Goal: Transaction & Acquisition: Book appointment/travel/reservation

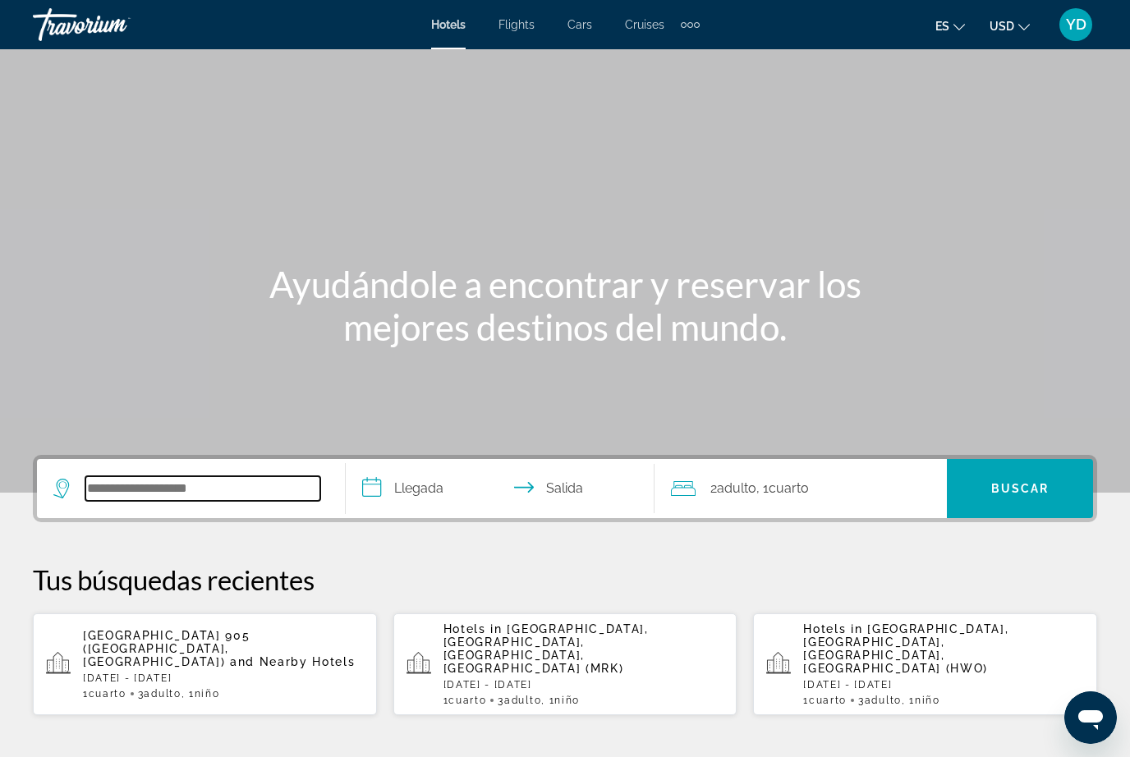
click at [244, 498] on input "Search hotel destination" at bounding box center [202, 488] width 235 height 25
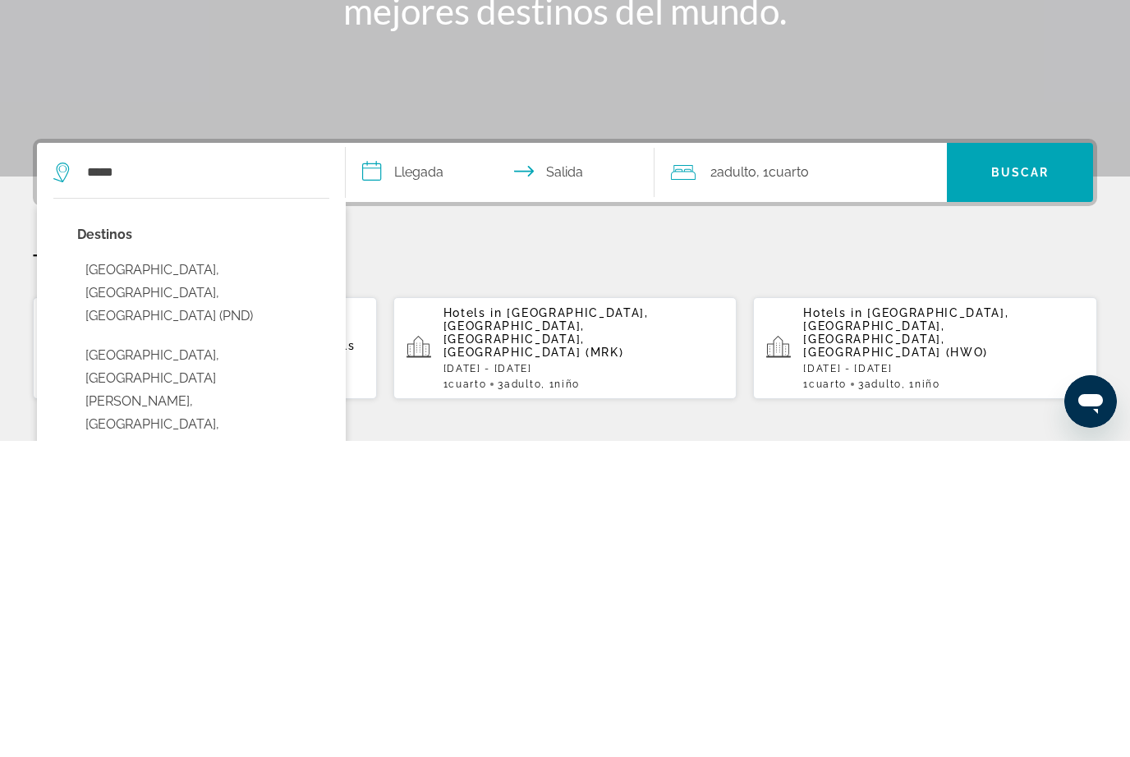
click at [126, 656] on button "[GEOGRAPHIC_DATA], [GEOGRAPHIC_DATA][PERSON_NAME], [GEOGRAPHIC_DATA], [GEOGRAPH…" at bounding box center [203, 717] width 252 height 123
type input "**********"
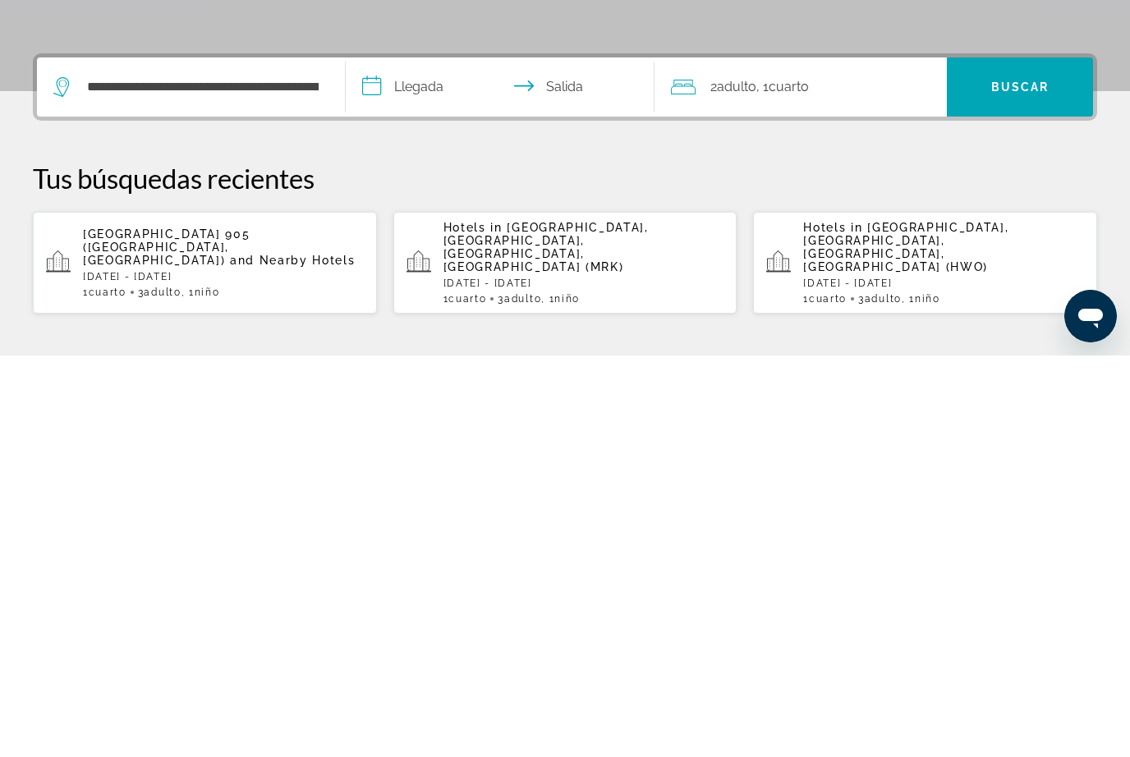
click at [444, 459] on input "**********" at bounding box center [503, 491] width 315 height 64
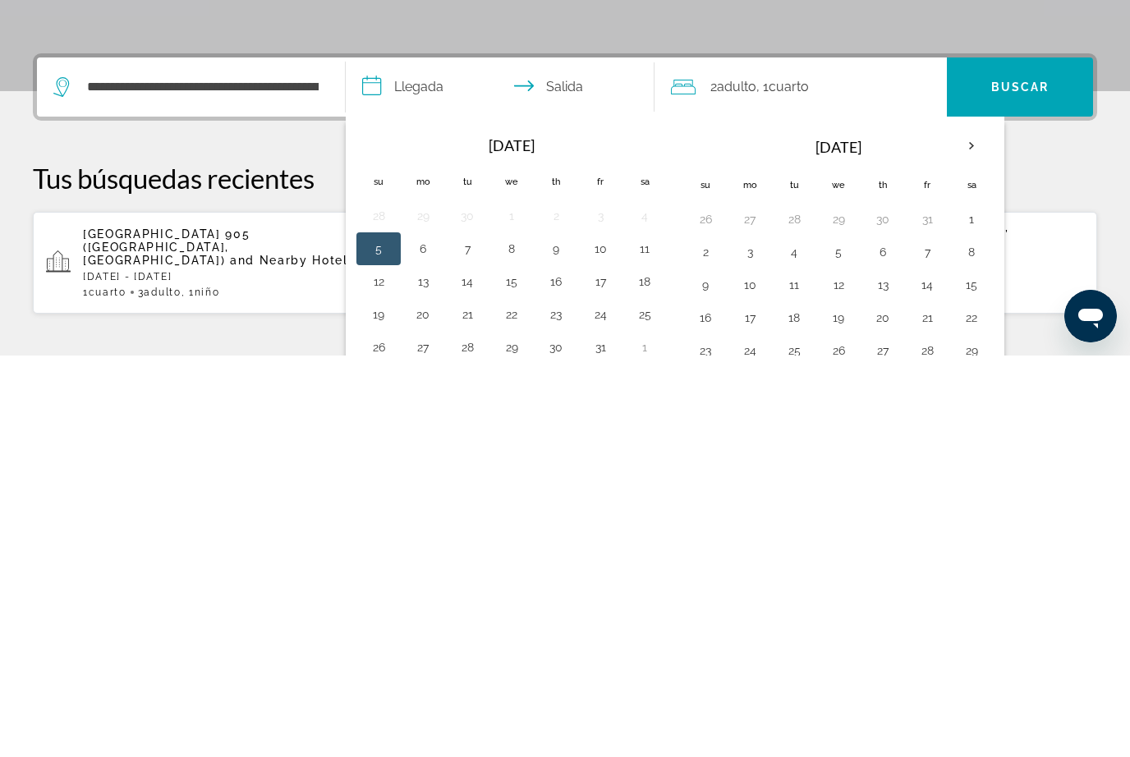
scroll to position [402, 0]
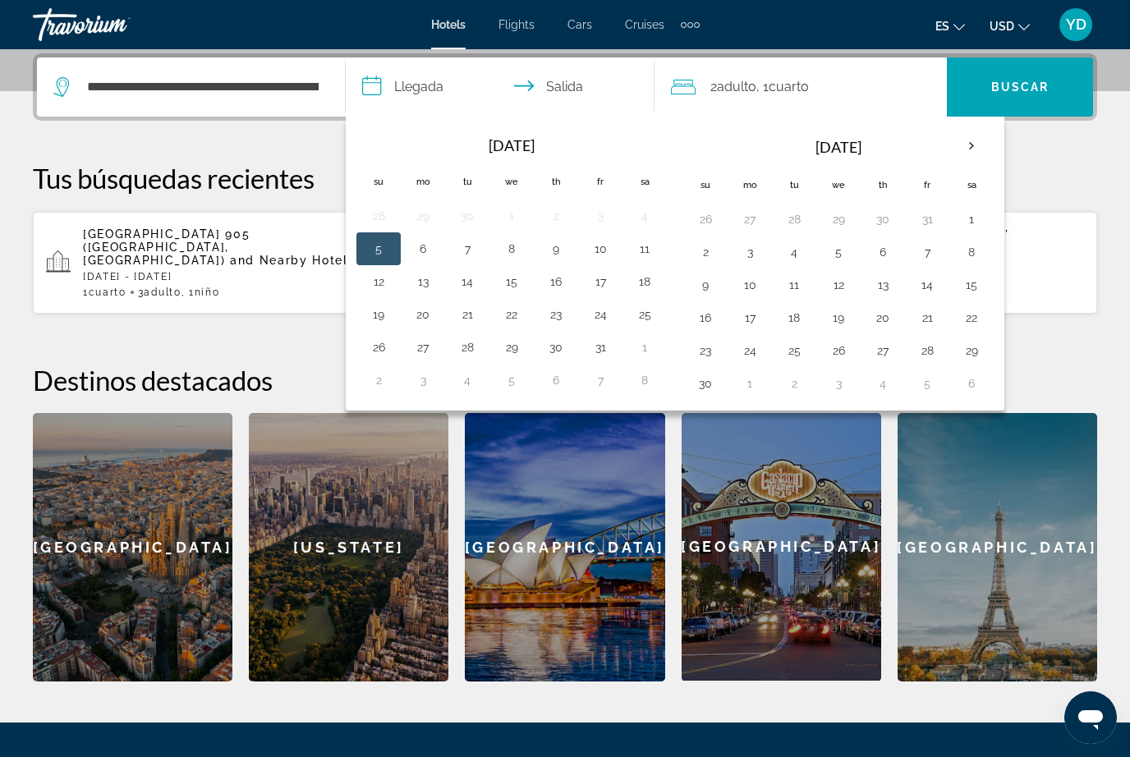
click at [597, 286] on button "17" at bounding box center [600, 281] width 26 height 23
click at [365, 328] on td "19" at bounding box center [378, 314] width 44 height 33
click at [352, 334] on div "Navigation placeholder [DATE] Navigation placeholder Su Mo Tu We Th Fr Sa 28 29…" at bounding box center [514, 262] width 324 height 278
click at [372, 319] on button "19" at bounding box center [378, 314] width 26 height 23
type input "**********"
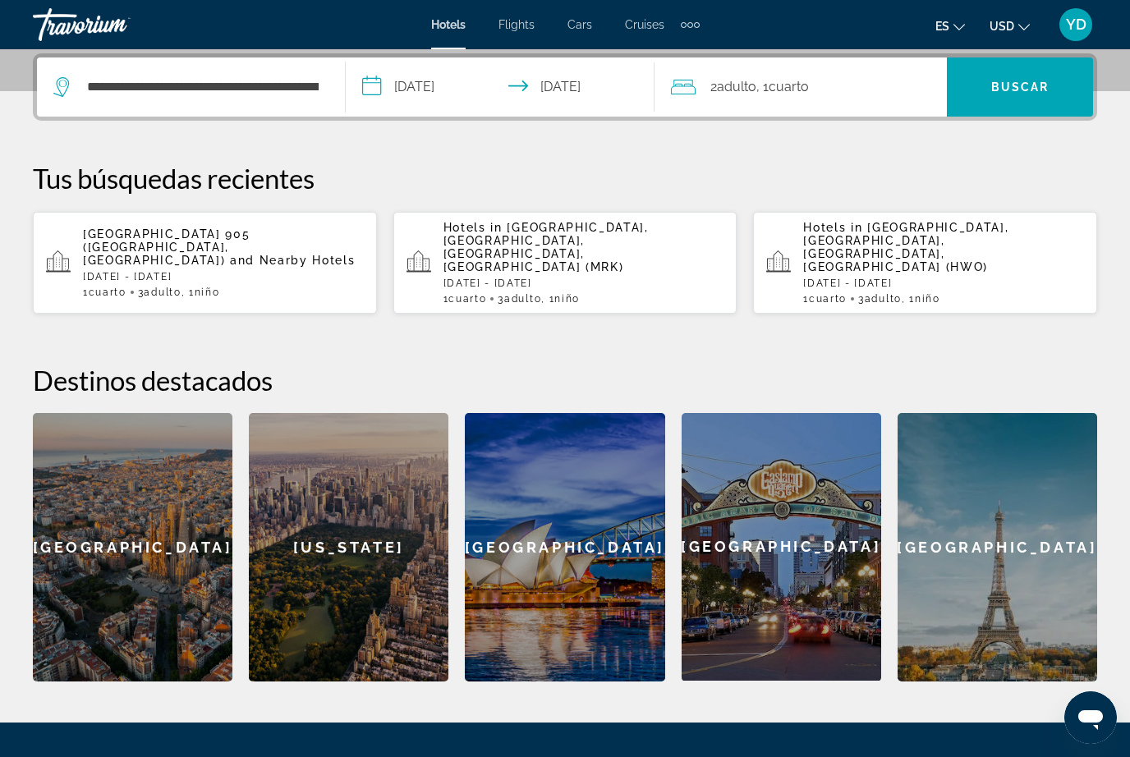
click at [1030, 90] on span "Buscar" at bounding box center [1020, 86] width 58 height 13
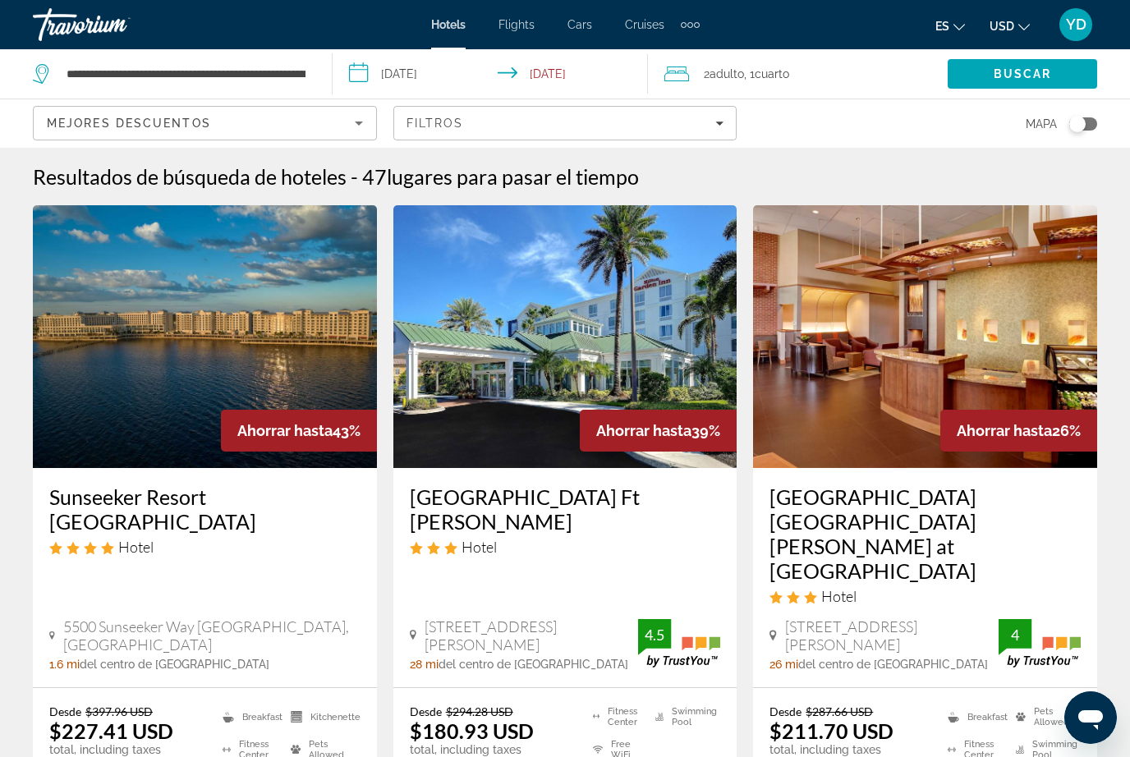
click at [369, 88] on input "**********" at bounding box center [494, 76] width 323 height 54
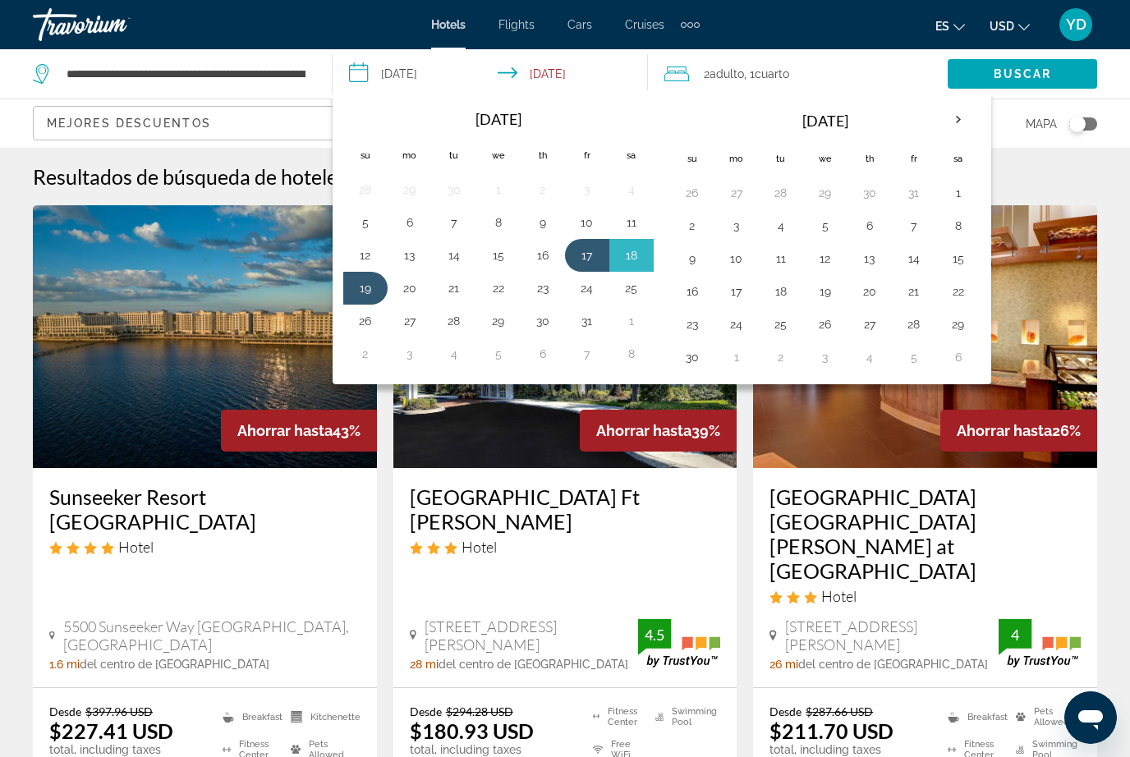
click at [590, 218] on button "10" at bounding box center [587, 222] width 26 height 23
click at [631, 227] on button "11" at bounding box center [631, 222] width 26 height 23
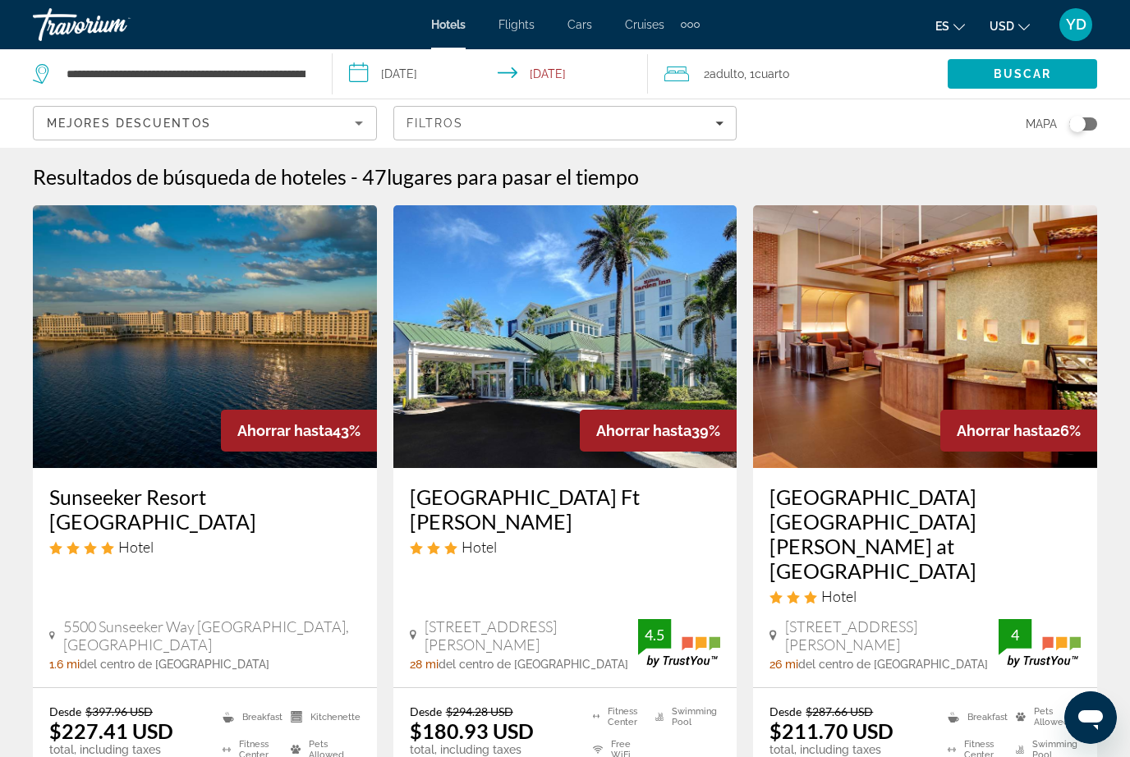
click at [369, 99] on input "**********" at bounding box center [494, 76] width 323 height 54
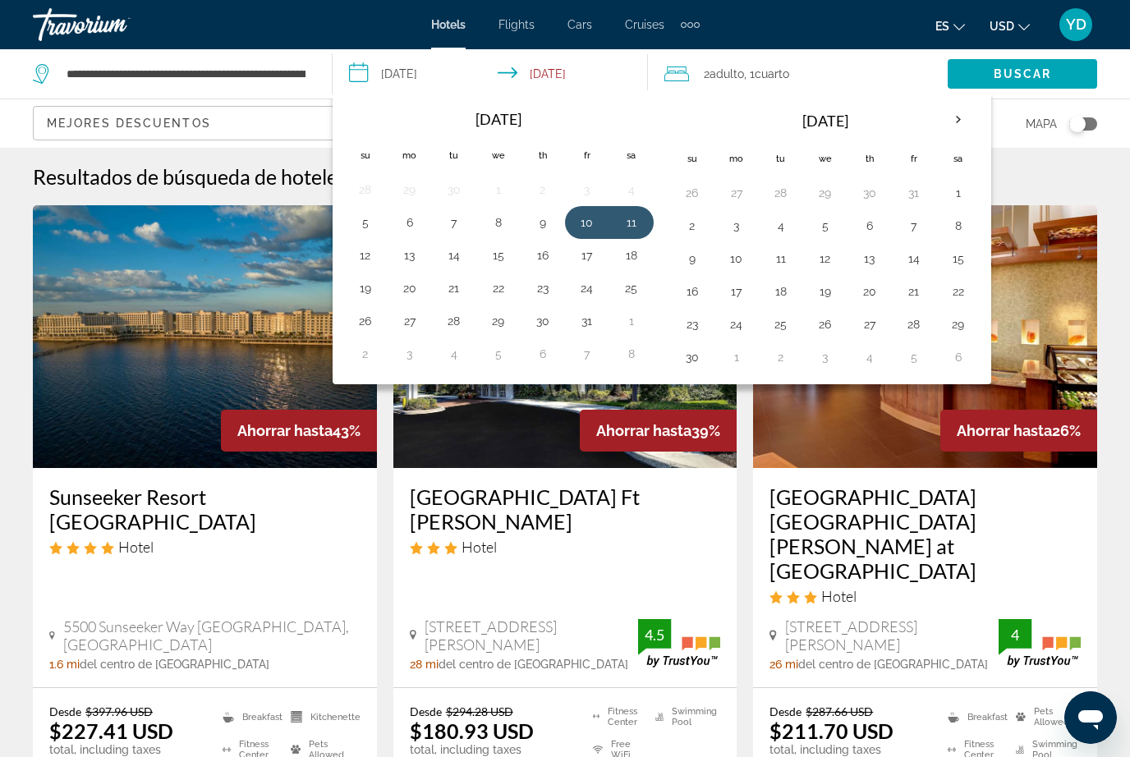
click at [622, 228] on button "11" at bounding box center [631, 222] width 26 height 23
click at [356, 258] on button "12" at bounding box center [365, 255] width 26 height 23
type input "**********"
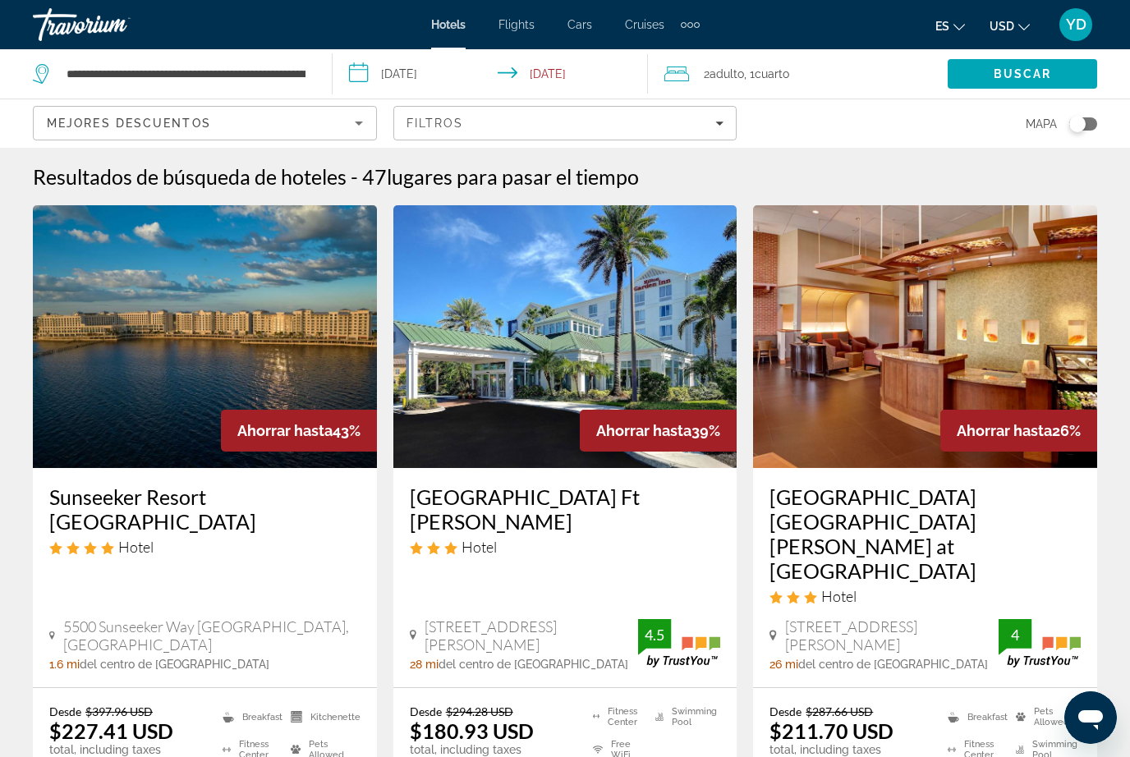
click at [1035, 84] on span "Search" at bounding box center [1022, 73] width 149 height 39
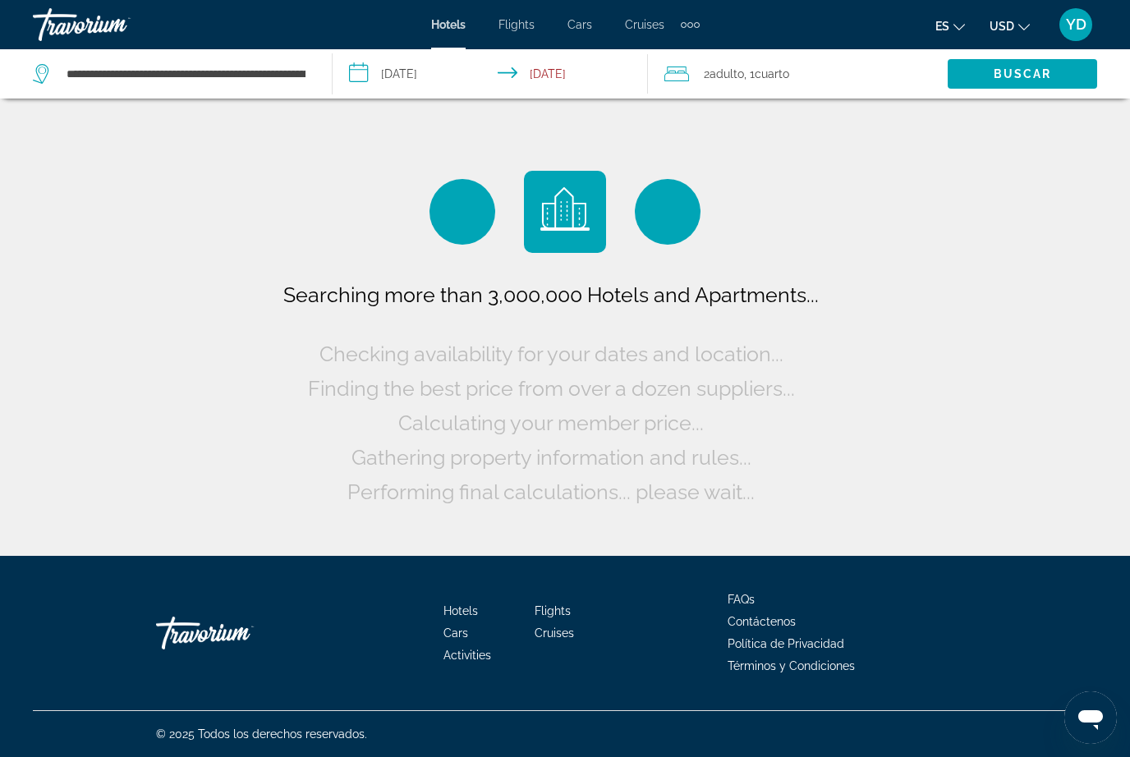
click at [811, 94] on div "2 Adulto Adulto , 1 Cuarto habitaciones" at bounding box center [805, 73] width 283 height 49
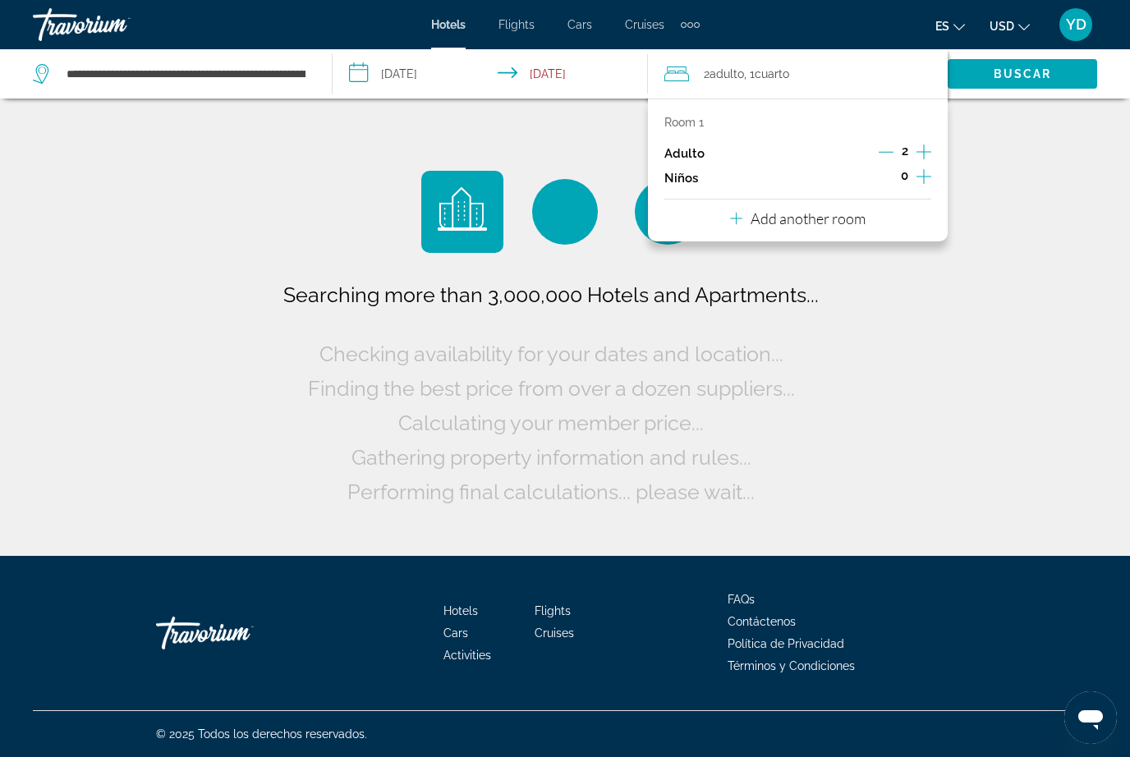
click at [912, 219] on div "Room 1 Adulto 2 Niños 0 Add another room" at bounding box center [798, 170] width 300 height 143
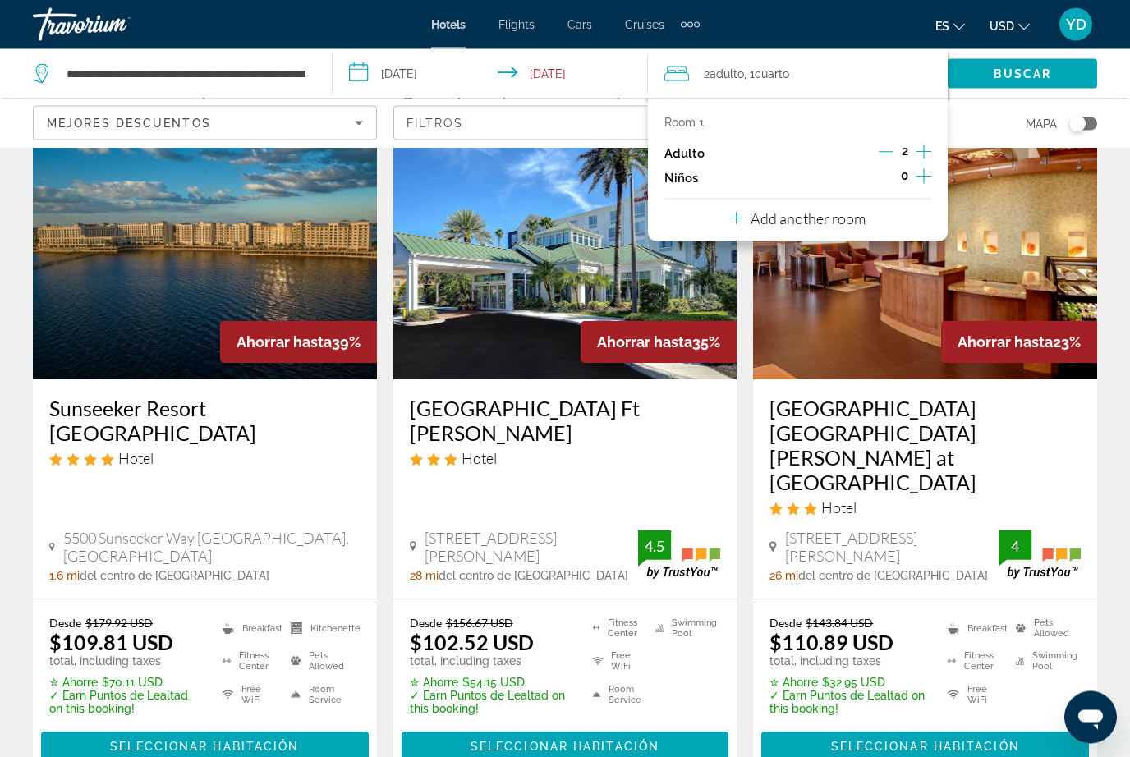
scroll to position [90, 0]
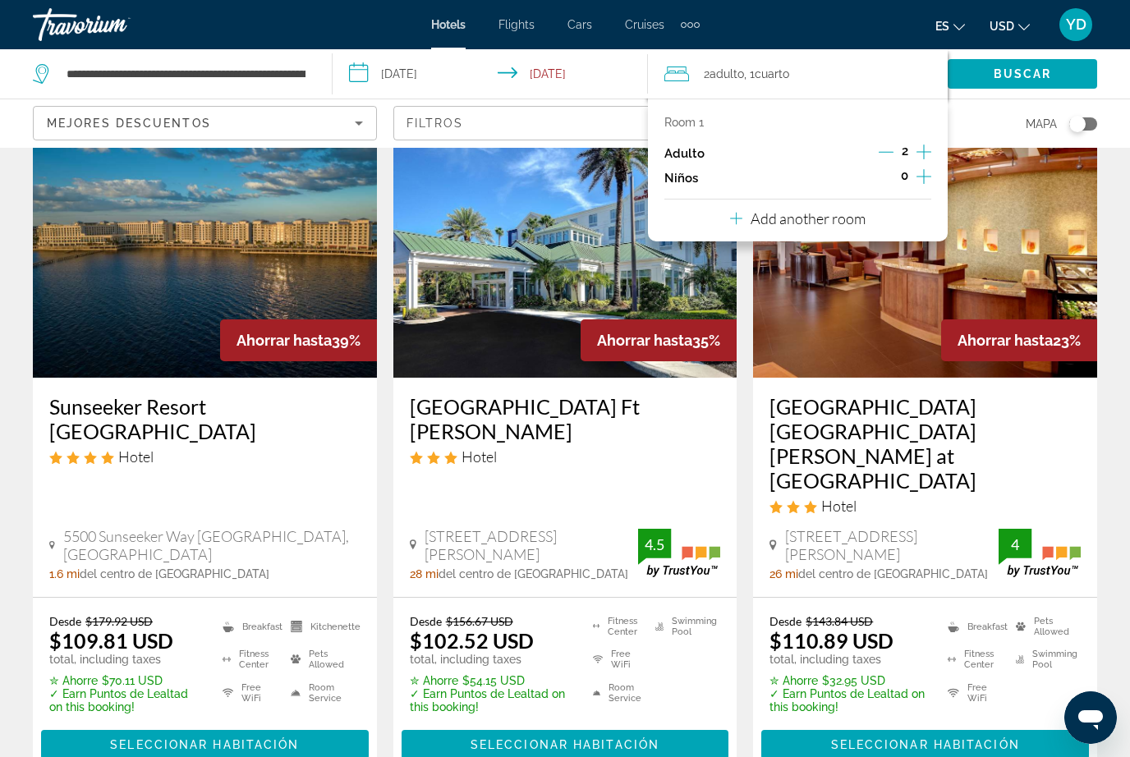
click at [322, 300] on img "Main content" at bounding box center [205, 246] width 344 height 263
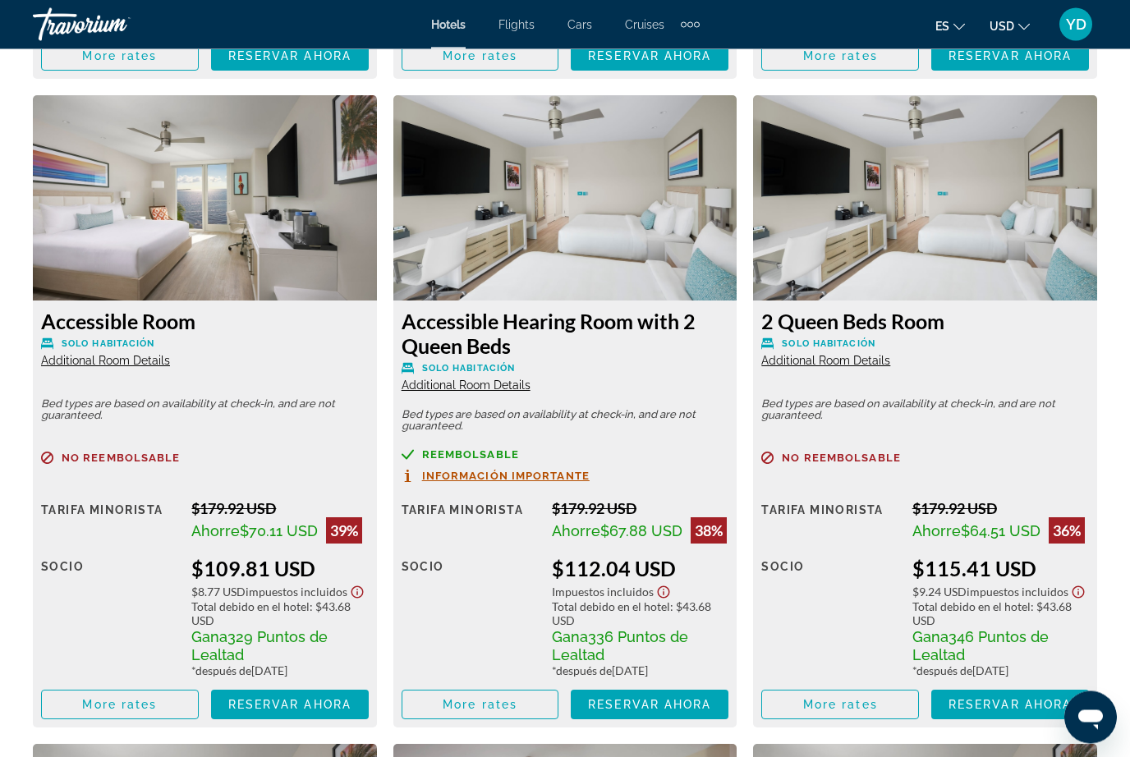
scroll to position [3165, 0]
click at [666, 227] on img "Main content" at bounding box center [565, 197] width 344 height 205
click at [647, 324] on h3 "Accessible Hearing Room with 2 Queen Beds" at bounding box center [566, 333] width 328 height 49
click at [567, 205] on img "Main content" at bounding box center [565, 197] width 344 height 205
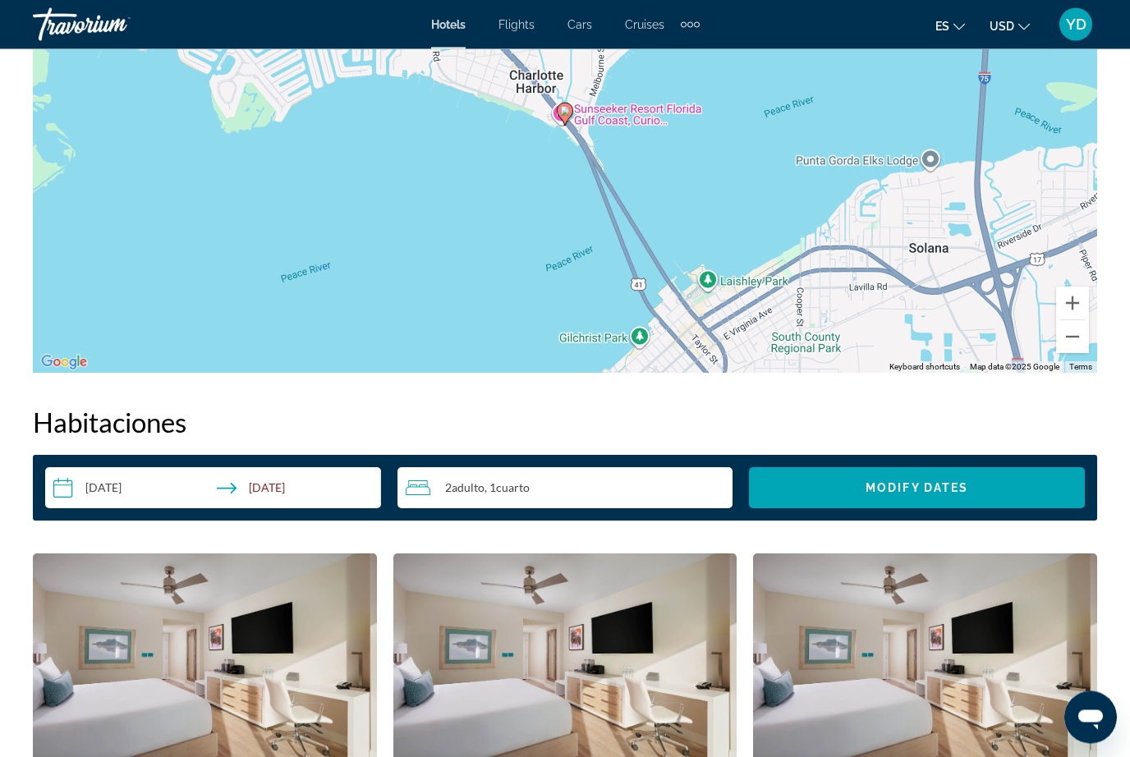
scroll to position [2050, 0]
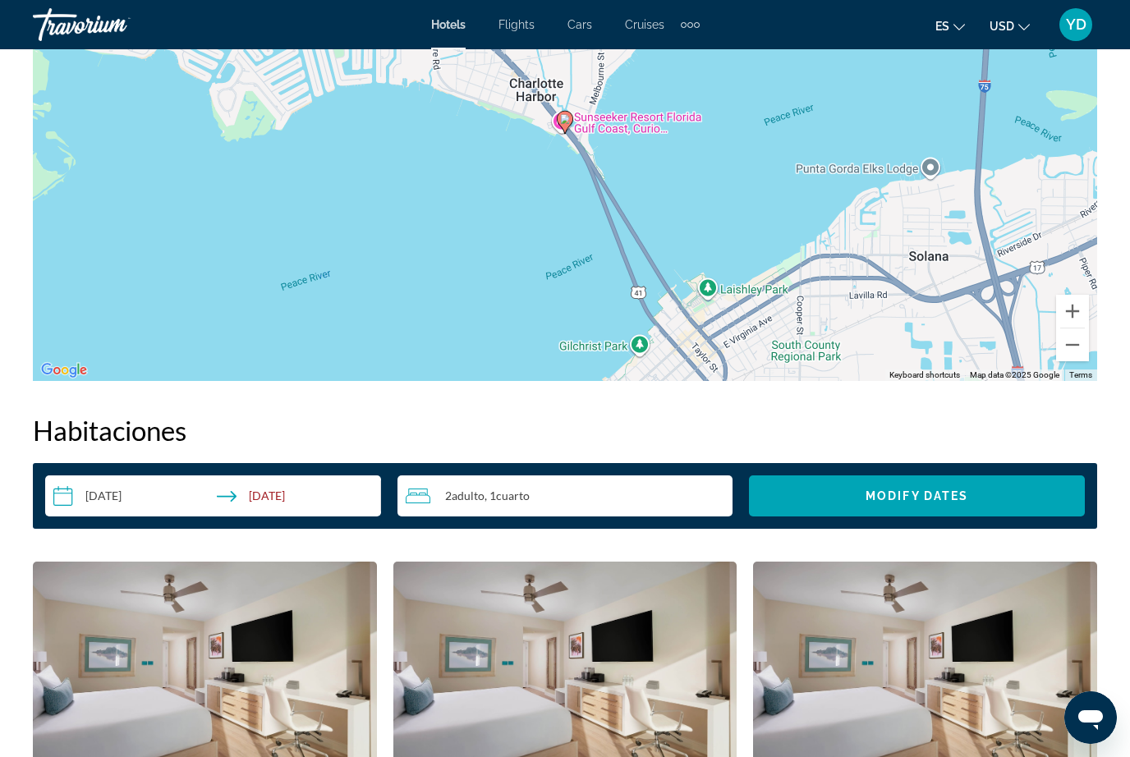
click at [968, 489] on span "Modify Dates" at bounding box center [916, 495] width 103 height 13
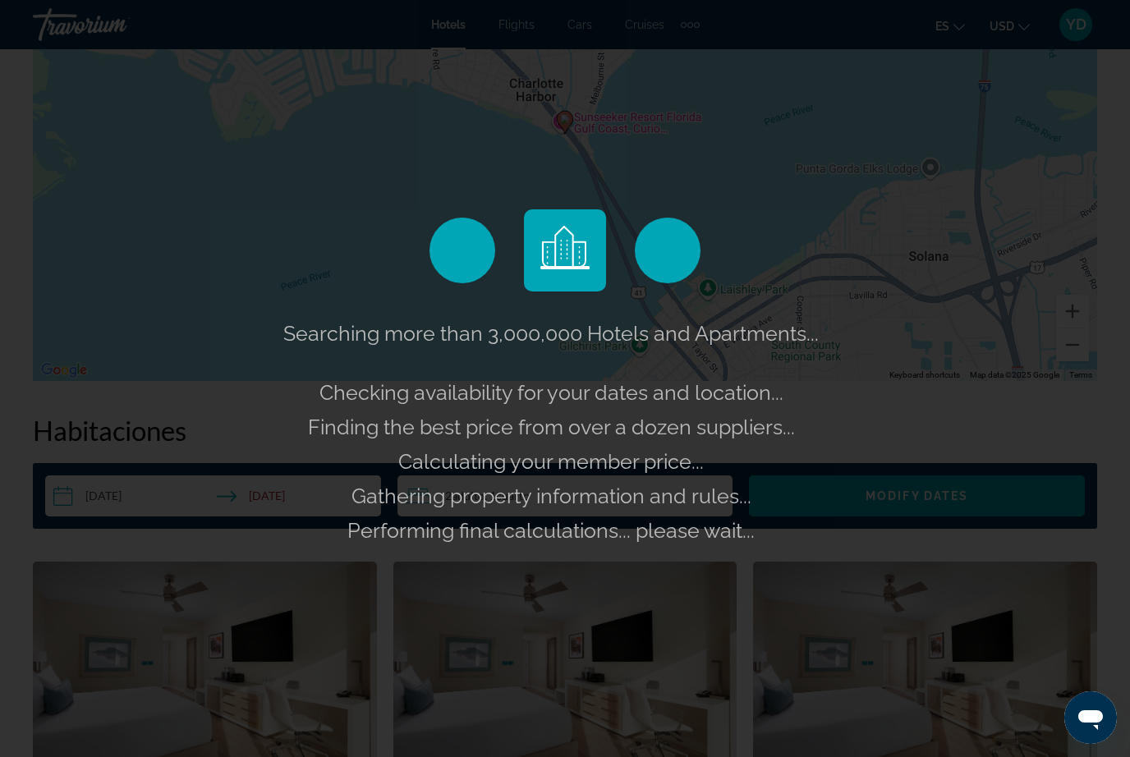
click at [475, 135] on div "Searching more than 3,000,000 Hotels and Apartments... Checking availability fo…" at bounding box center [565, 378] width 1130 height 757
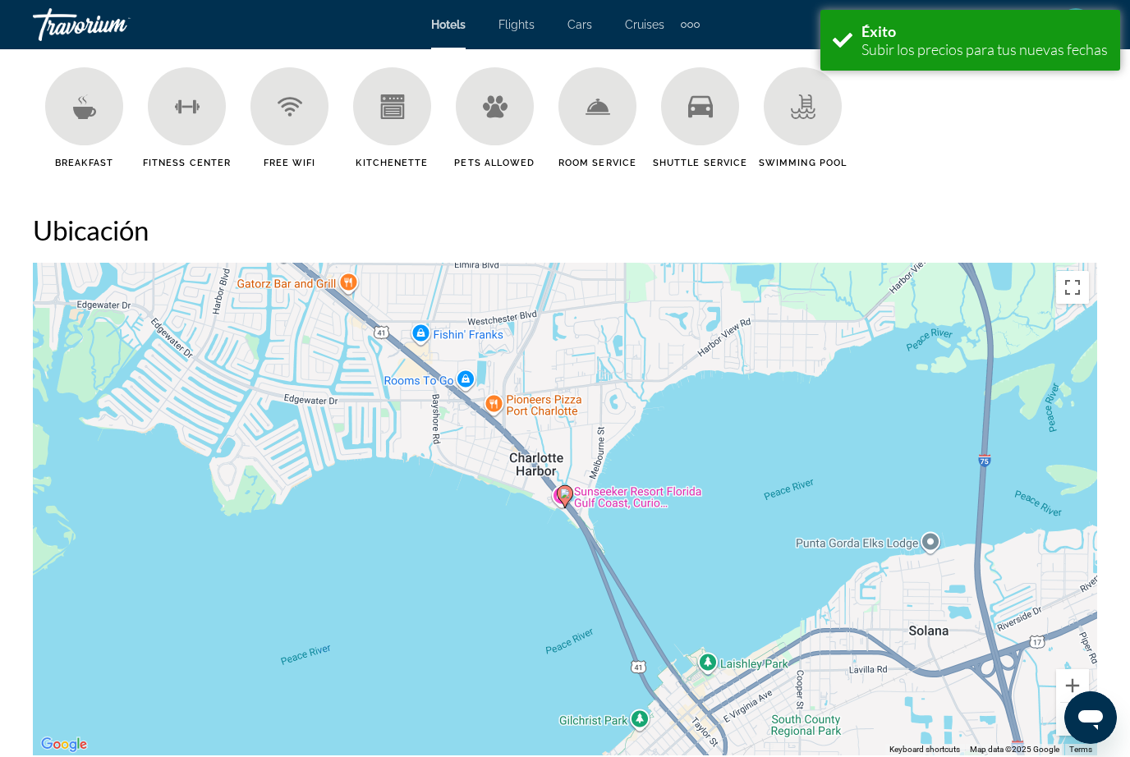
scroll to position [2335, 0]
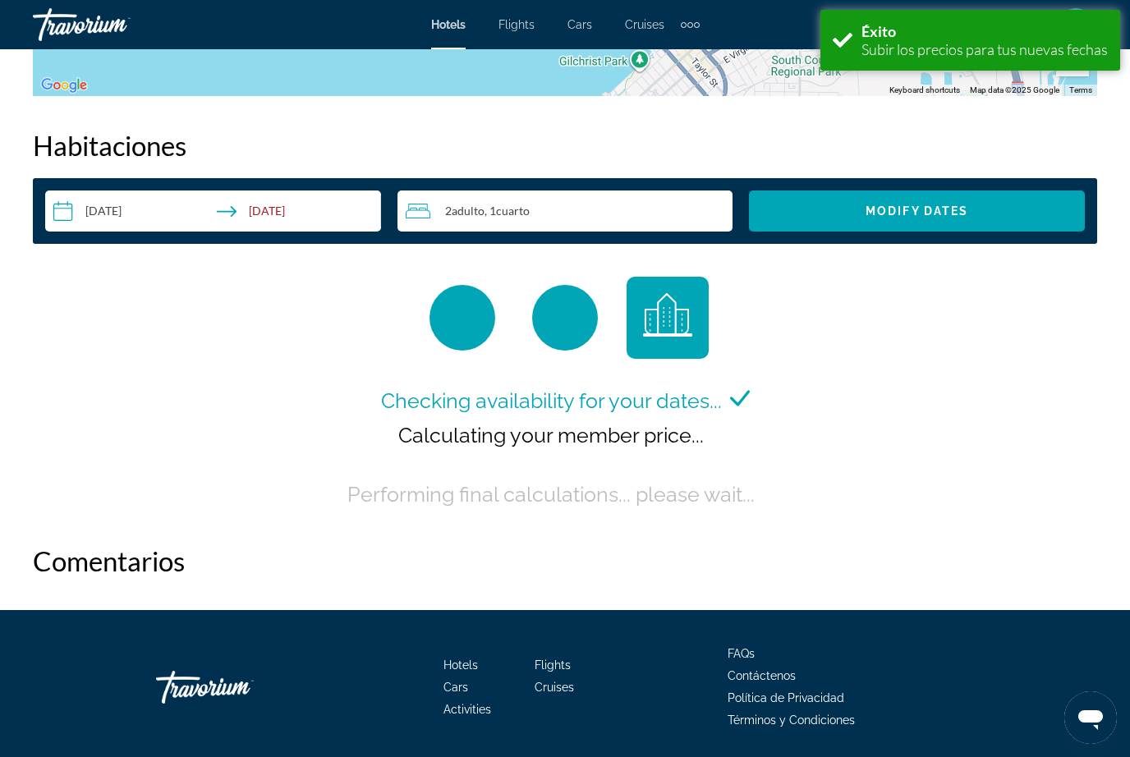
click at [526, 218] on div "2 Adulto Adulto , 1 Cuarto habitaciones" at bounding box center [570, 211] width 328 height 20
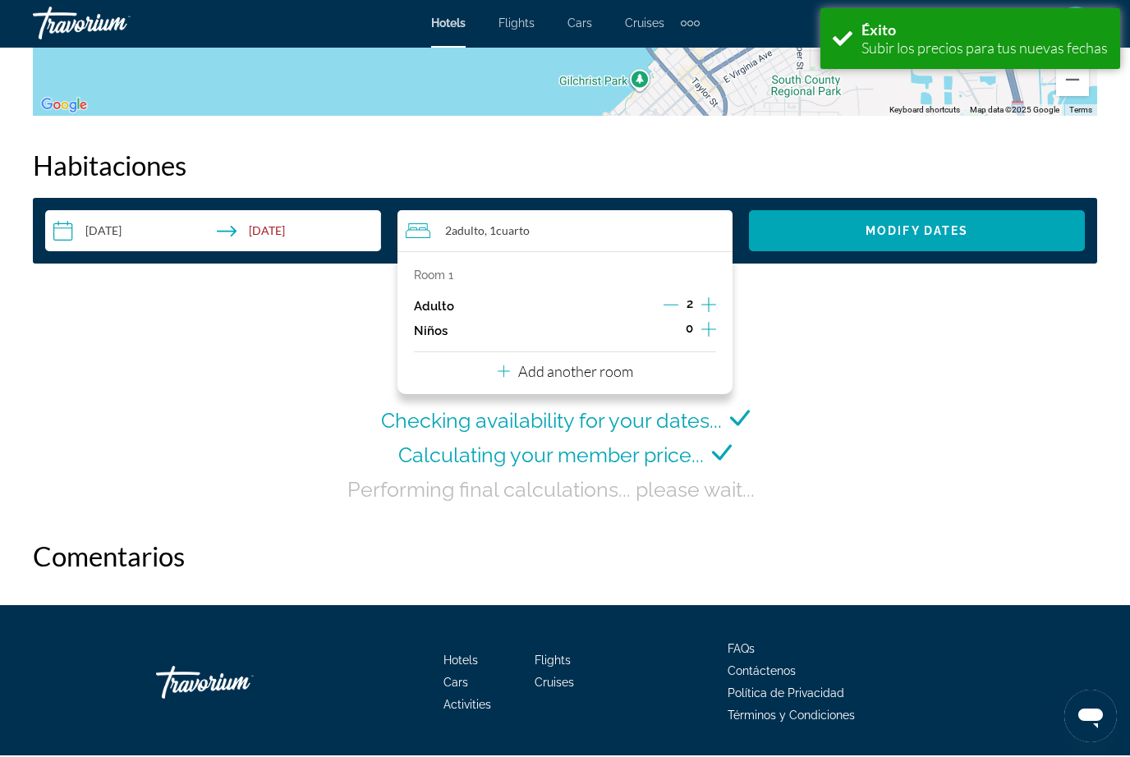
scroll to position [2311, 0]
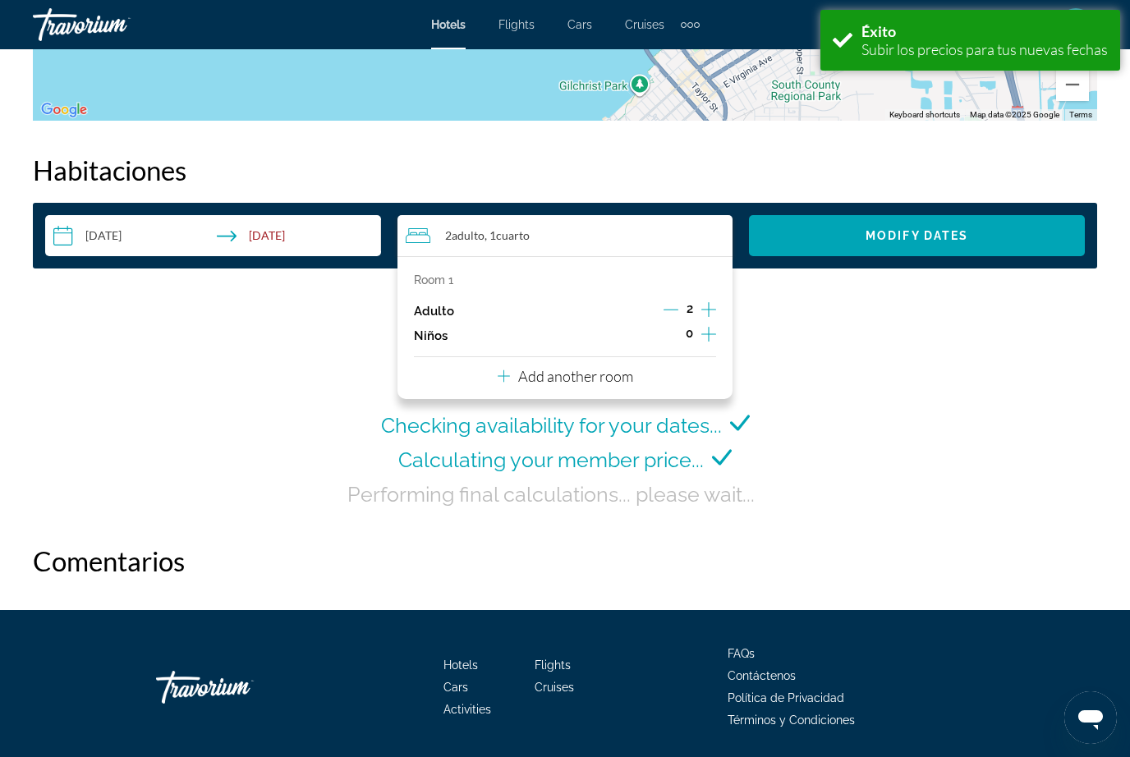
click at [641, 384] on div "Room 1 Adulto 2 Niños 0 Add another room" at bounding box center [565, 327] width 336 height 143
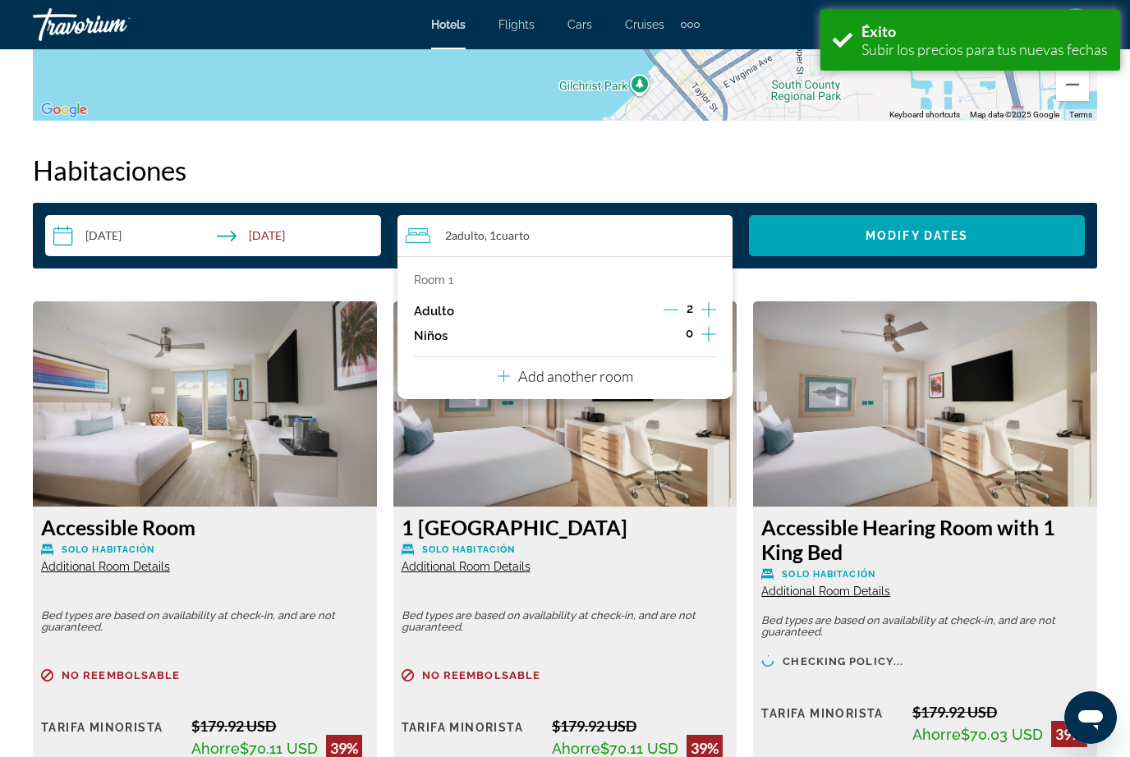
click at [585, 357] on button "Add another room" at bounding box center [565, 374] width 135 height 34
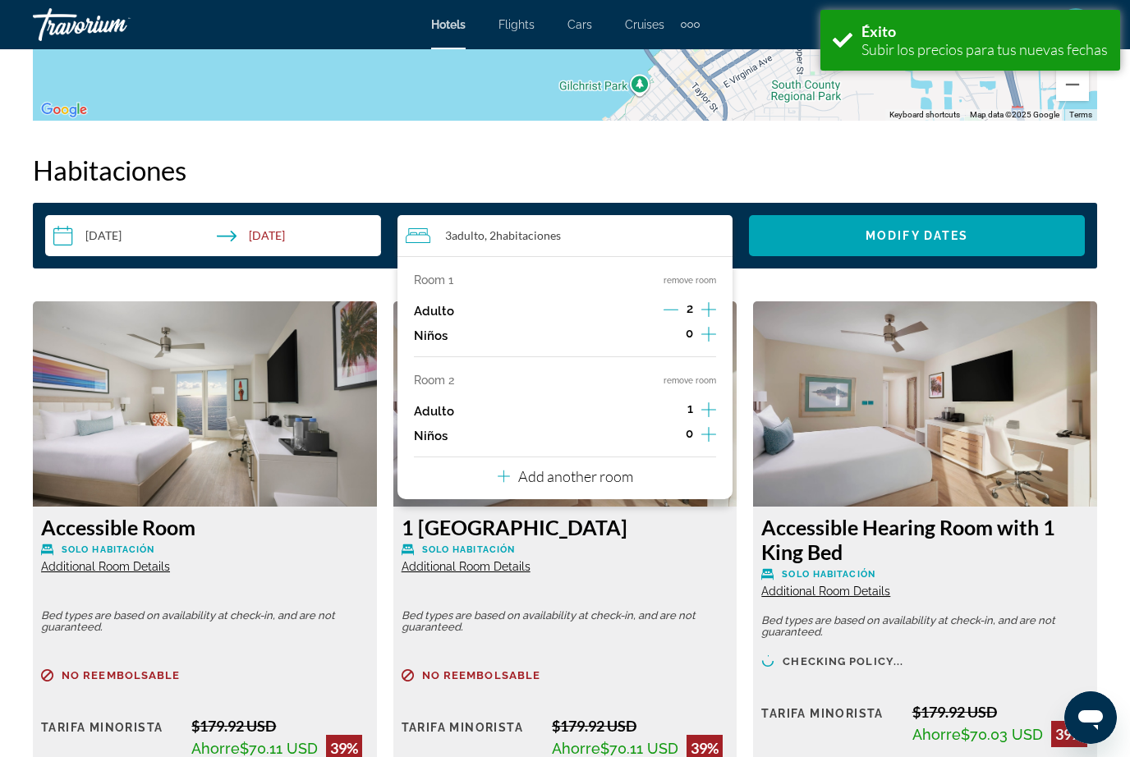
click at [708, 438] on button "Increment children" at bounding box center [708, 436] width 15 height 25
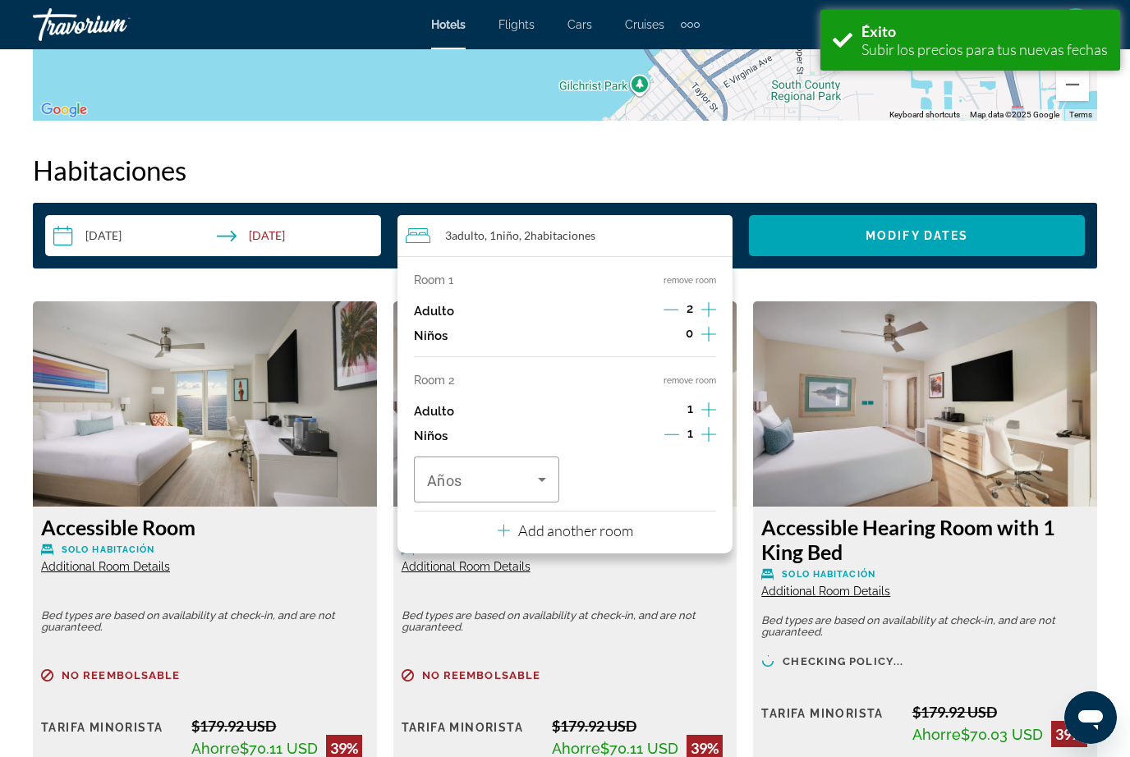
click at [712, 424] on icon "Increment children" at bounding box center [708, 434] width 15 height 20
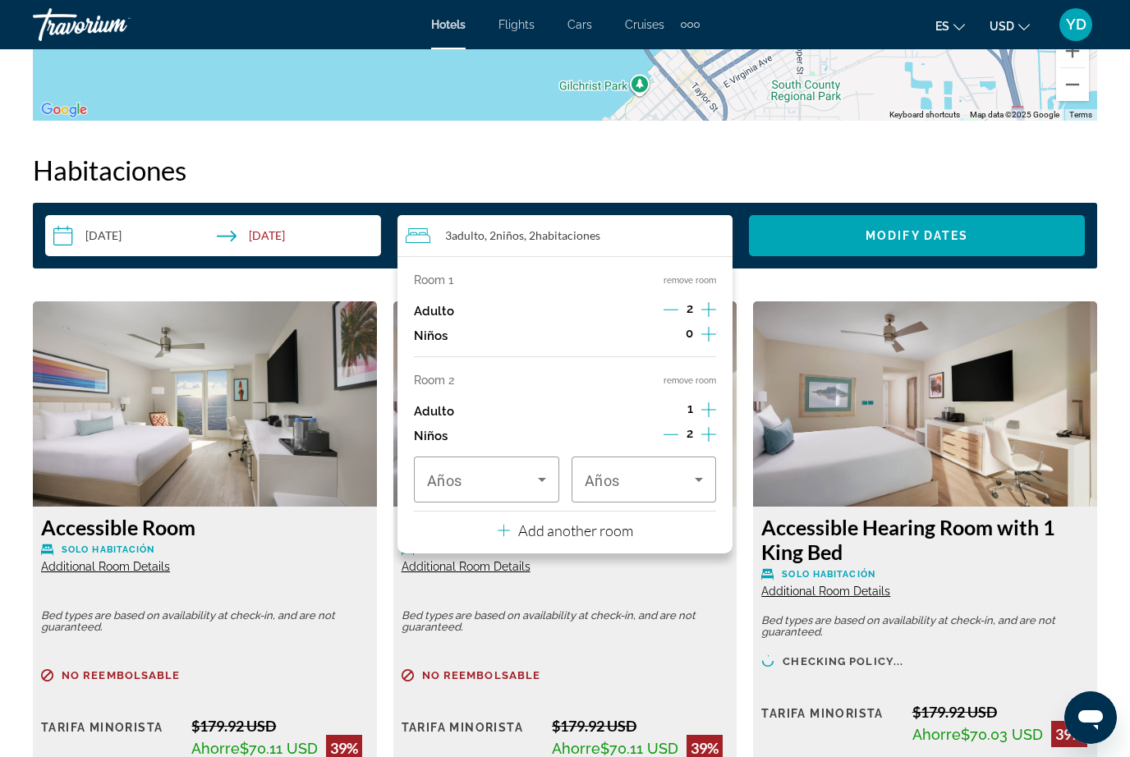
click at [527, 477] on span "Travelers: 3 adults, 2 children" at bounding box center [482, 480] width 111 height 20
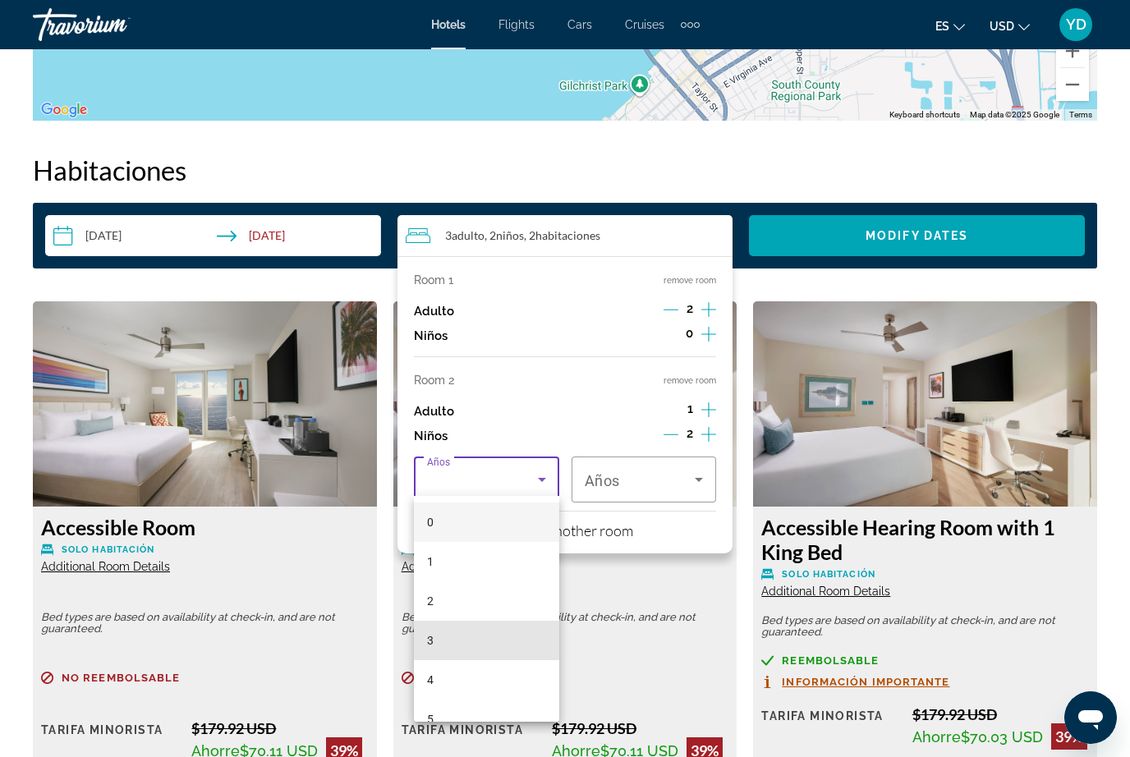
click at [484, 631] on mat-option "3" at bounding box center [486, 640] width 145 height 39
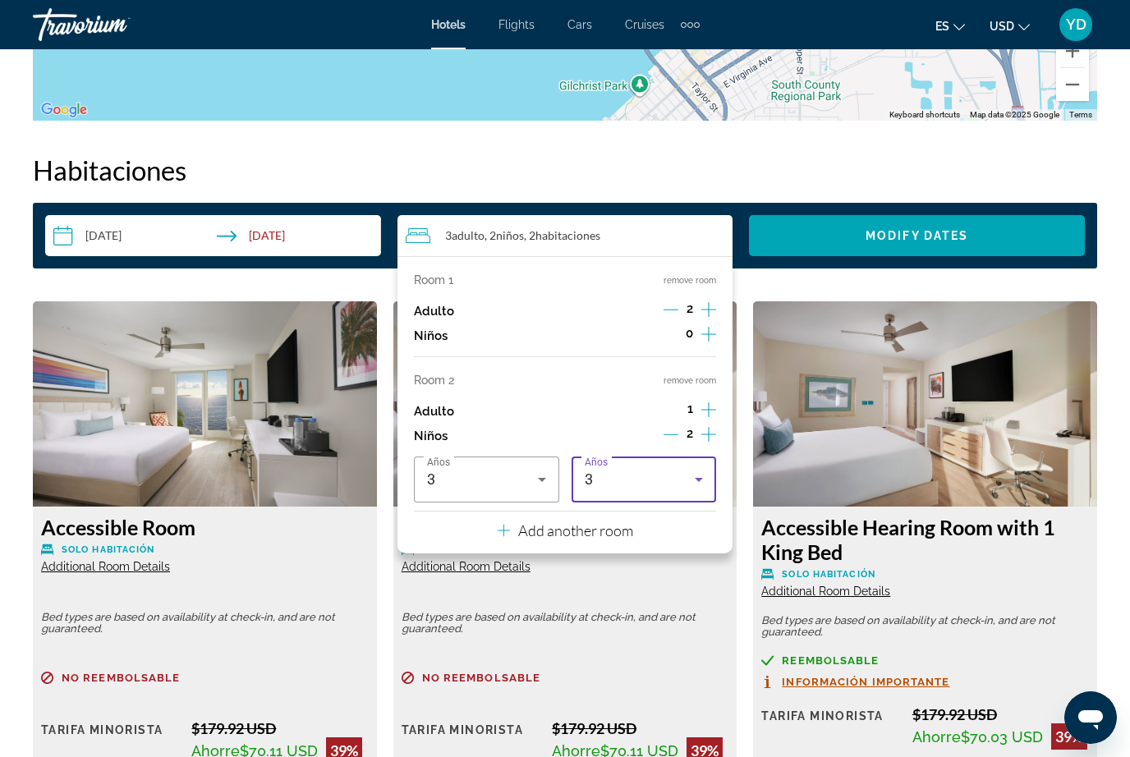
click at [700, 479] on icon "Travelers: 3 adults, 2 children" at bounding box center [699, 480] width 20 height 20
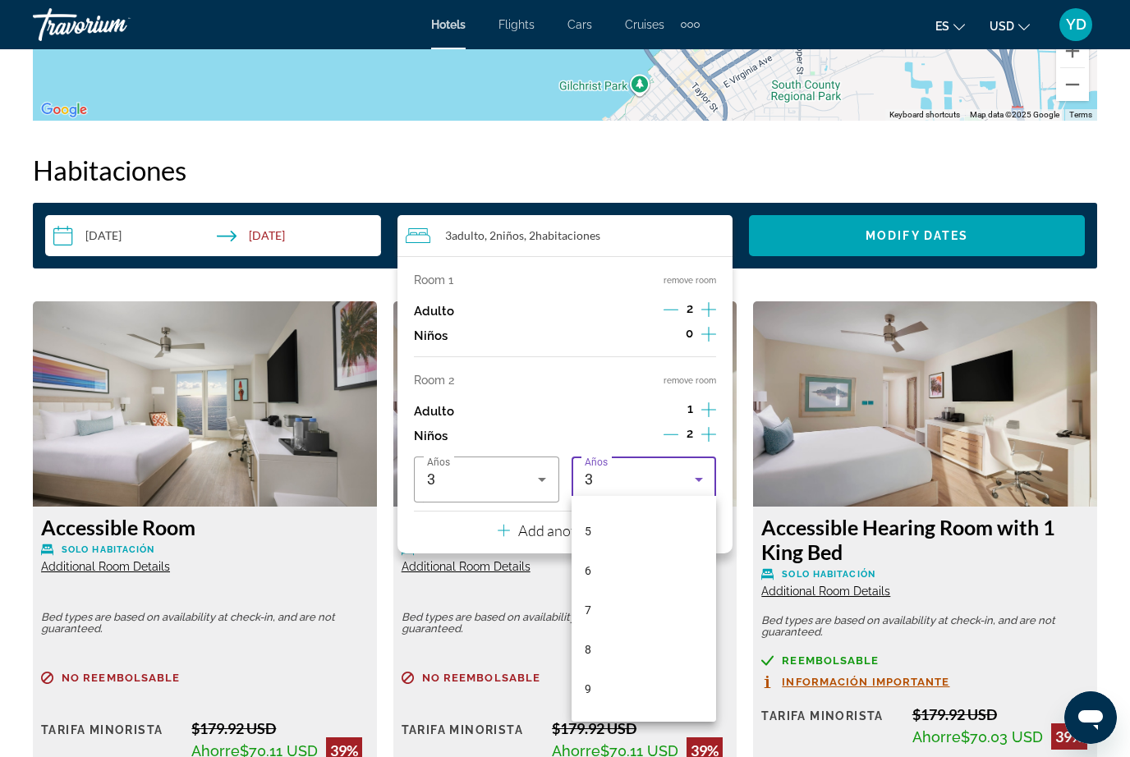
scroll to position [195, 0]
click at [631, 633] on mat-option "8" at bounding box center [643, 641] width 145 height 39
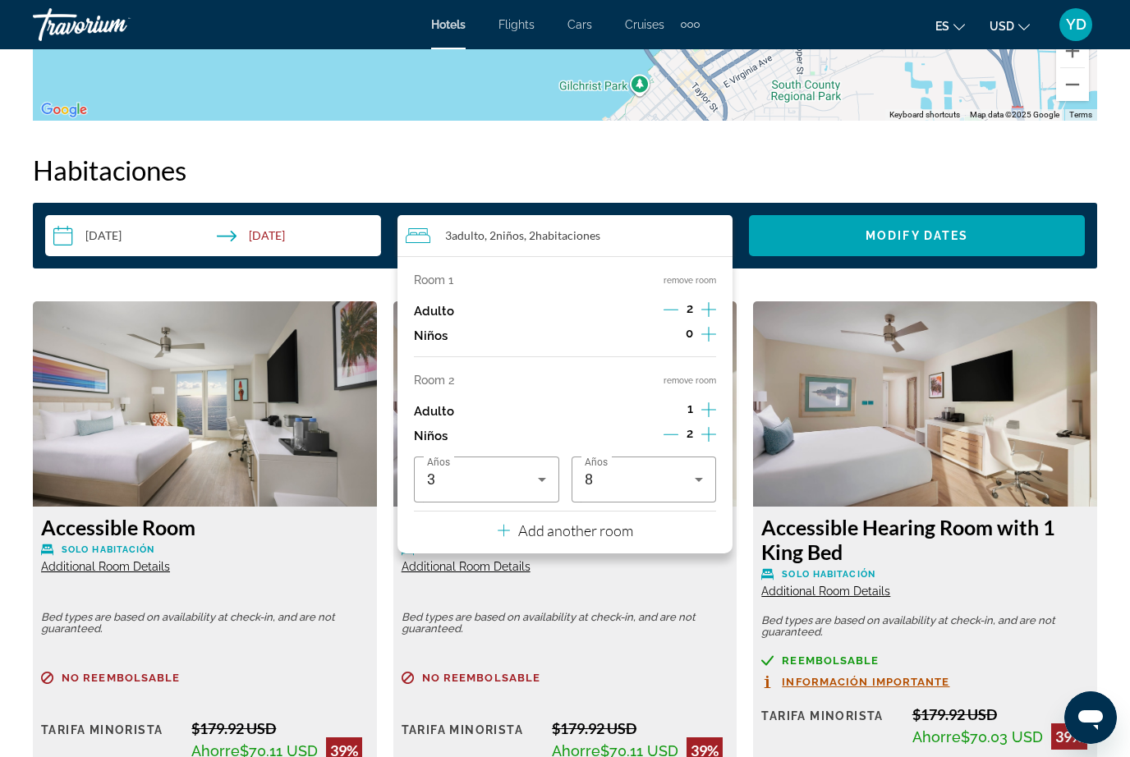
click at [621, 535] on button "Add another room" at bounding box center [565, 529] width 135 height 34
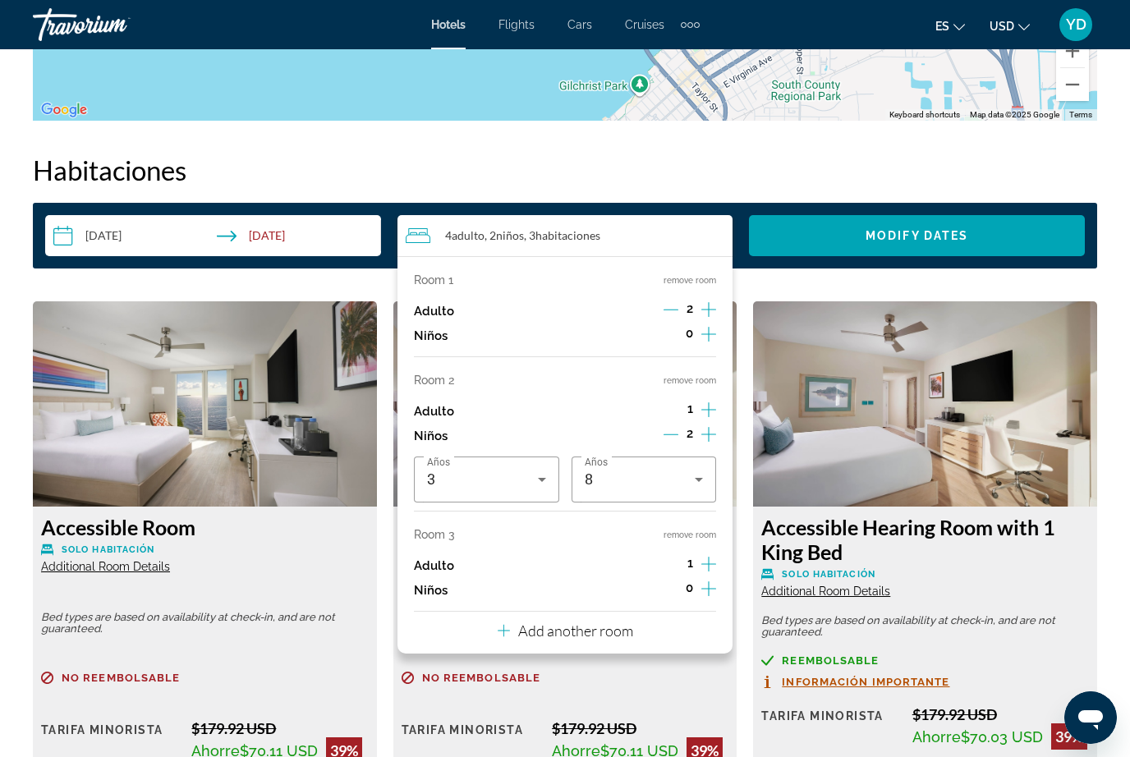
click at [704, 595] on div "Room 1 remove room Adulto 2 Niños 0 Room 2 remove room Adulto 1 Niños 2 Años 3 …" at bounding box center [565, 454] width 336 height 397
click at [704, 579] on icon "Increment children" at bounding box center [708, 589] width 15 height 20
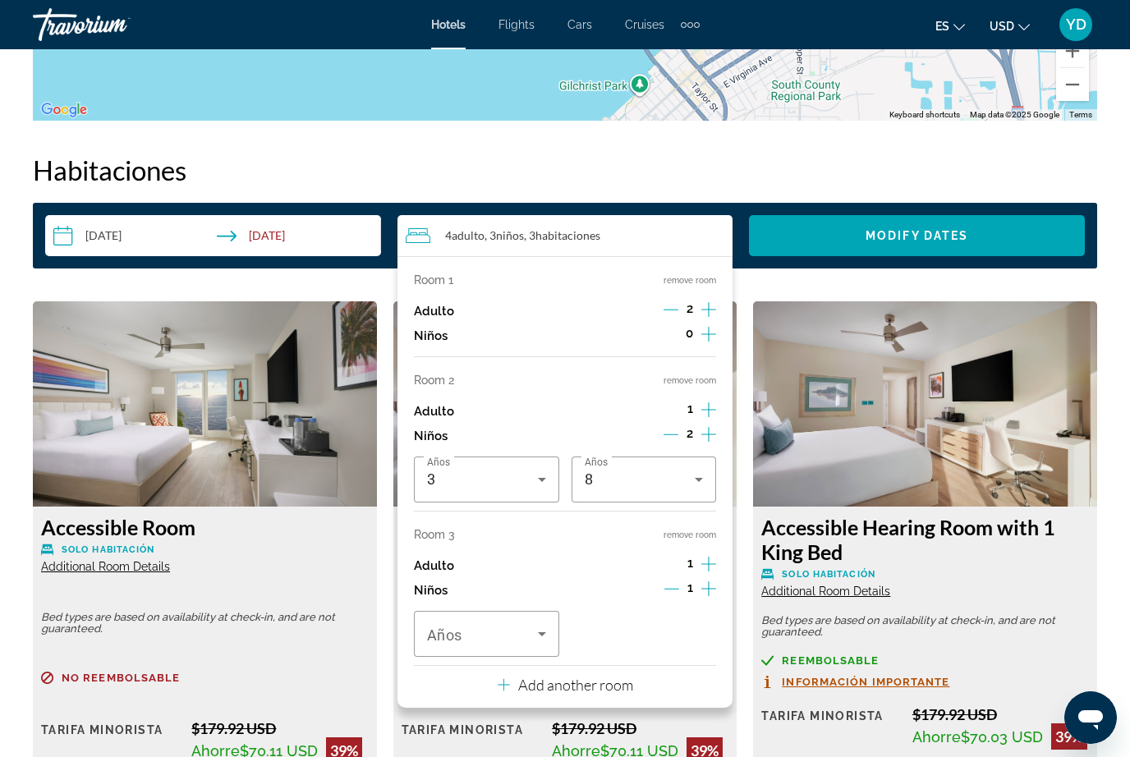
click at [523, 625] on span "Travelers: 4 adults, 3 children" at bounding box center [482, 634] width 111 height 20
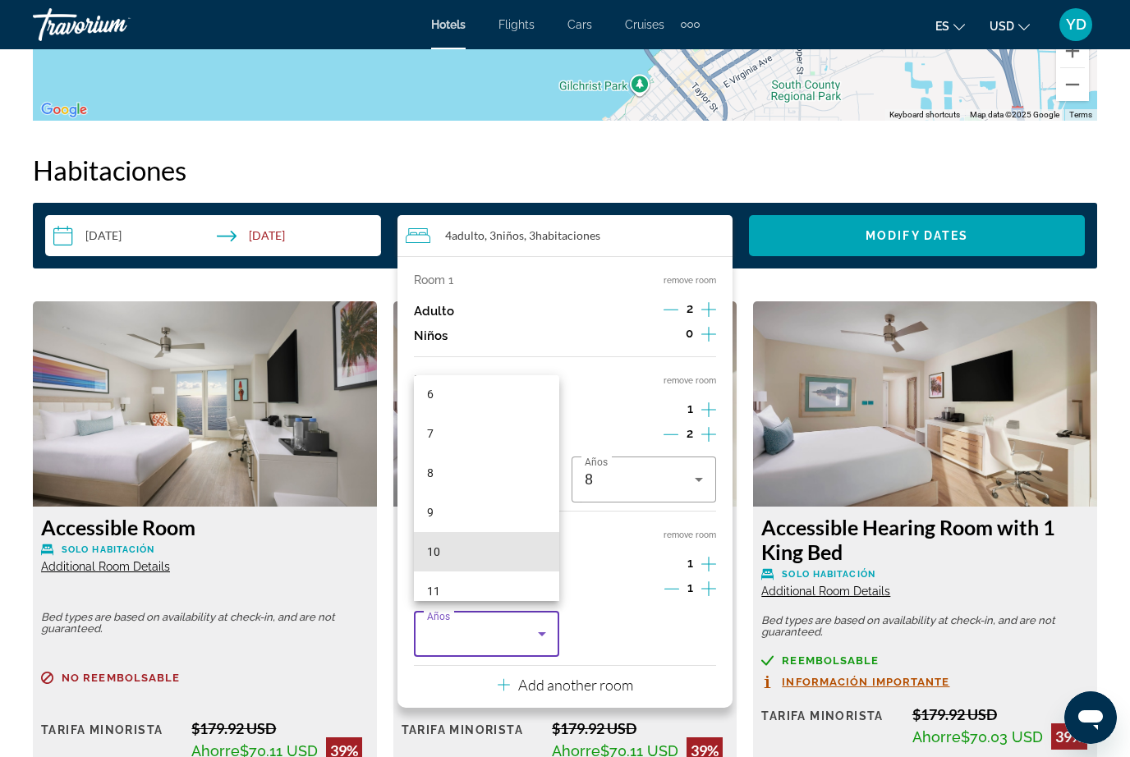
scroll to position [310, 0]
click at [466, 584] on mat-option "12" at bounding box center [486, 563] width 145 height 39
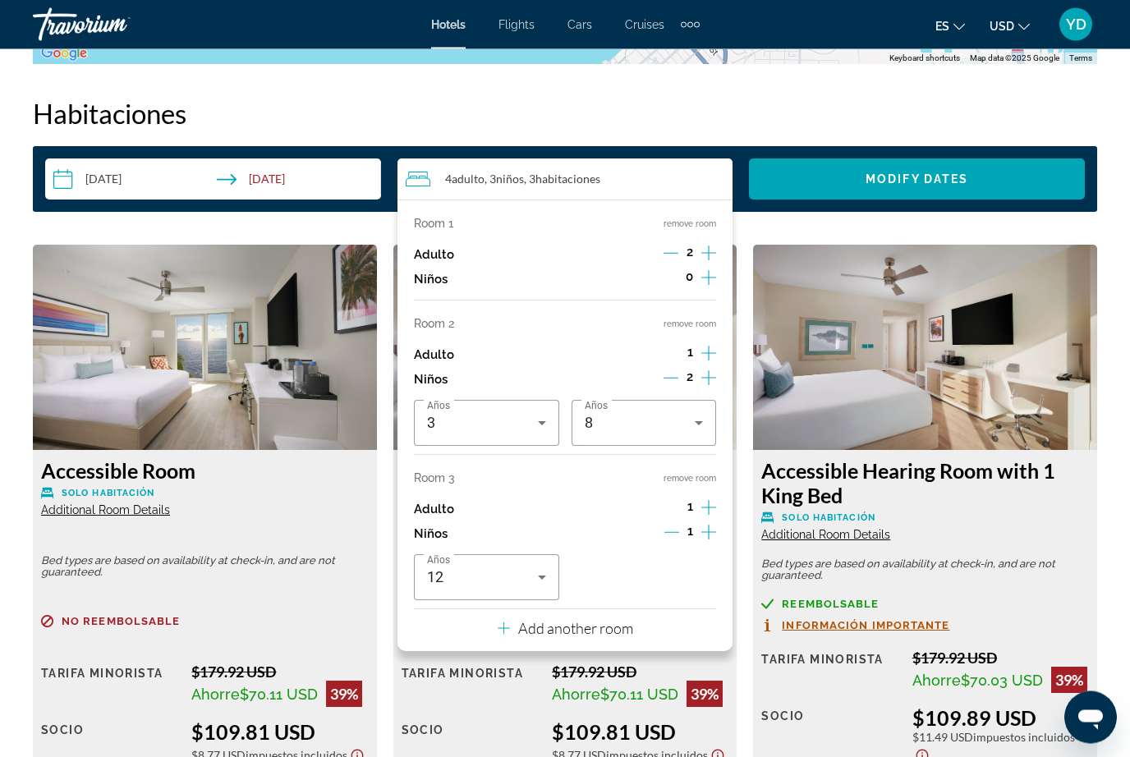
click at [602, 620] on p "Add another room" at bounding box center [575, 629] width 115 height 18
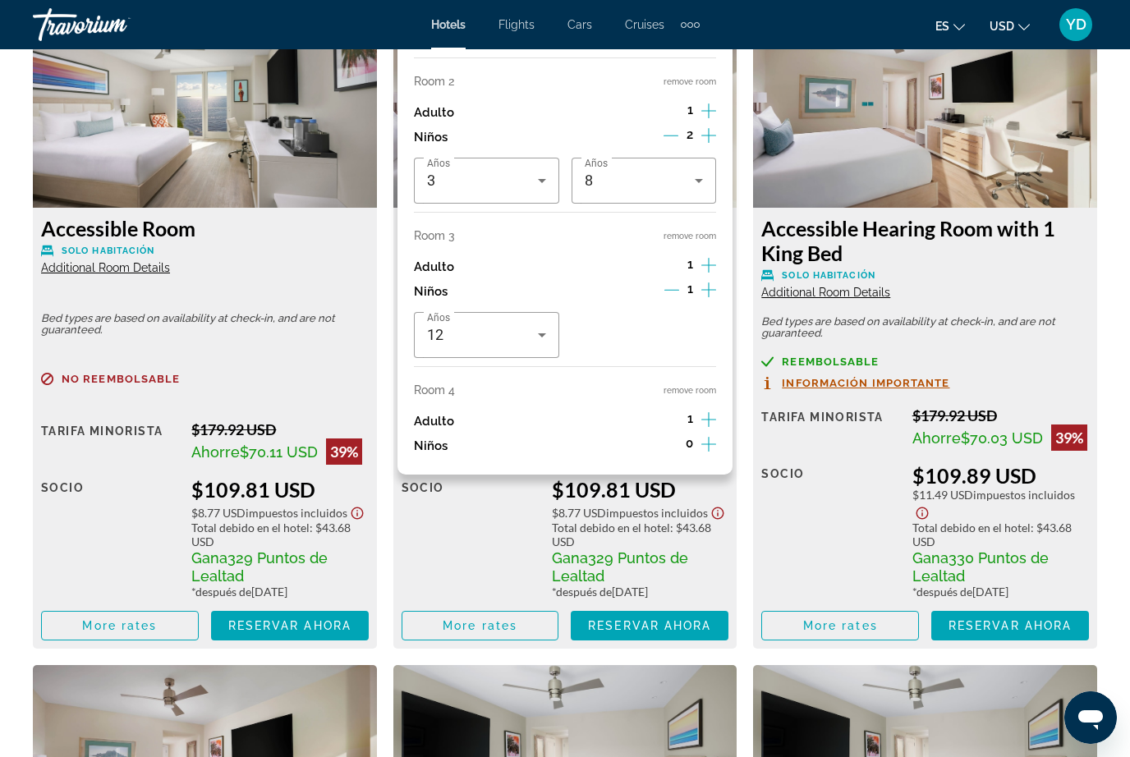
scroll to position [2629, 0]
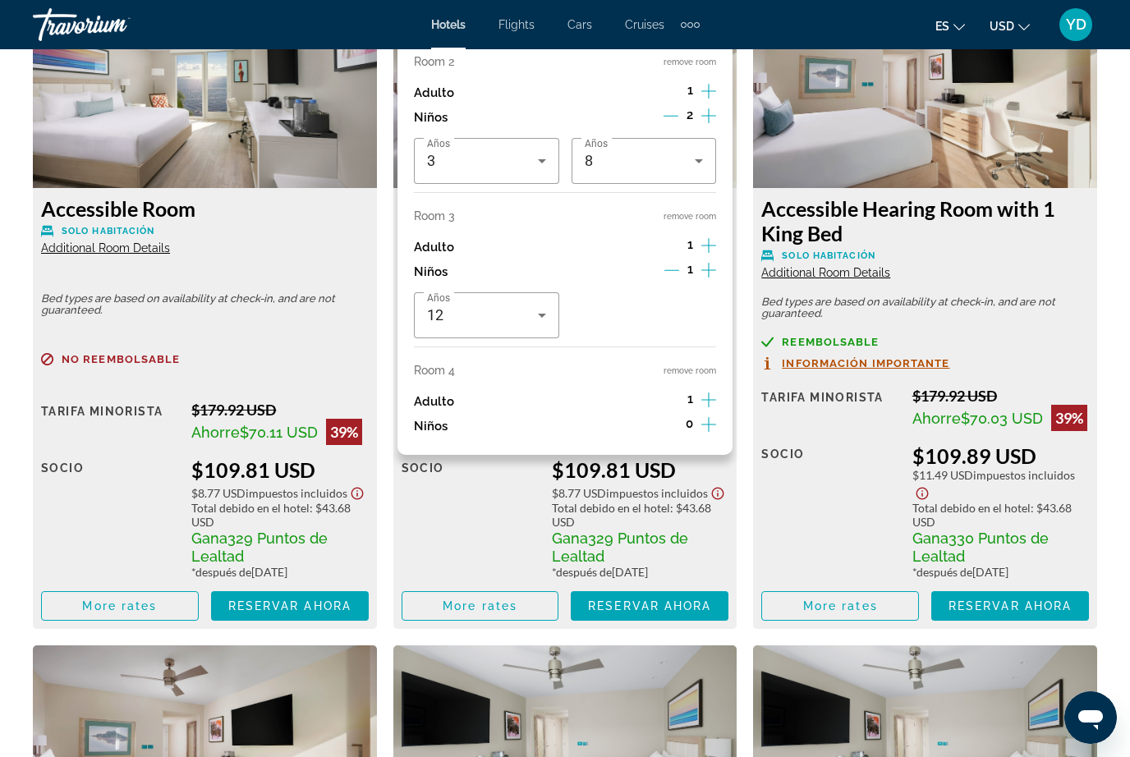
click at [713, 395] on icon "Increment adults" at bounding box center [708, 400] width 15 height 20
click at [694, 235] on div "1" at bounding box center [690, 247] width 52 height 25
click at [706, 236] on icon "Increment adults" at bounding box center [708, 246] width 15 height 20
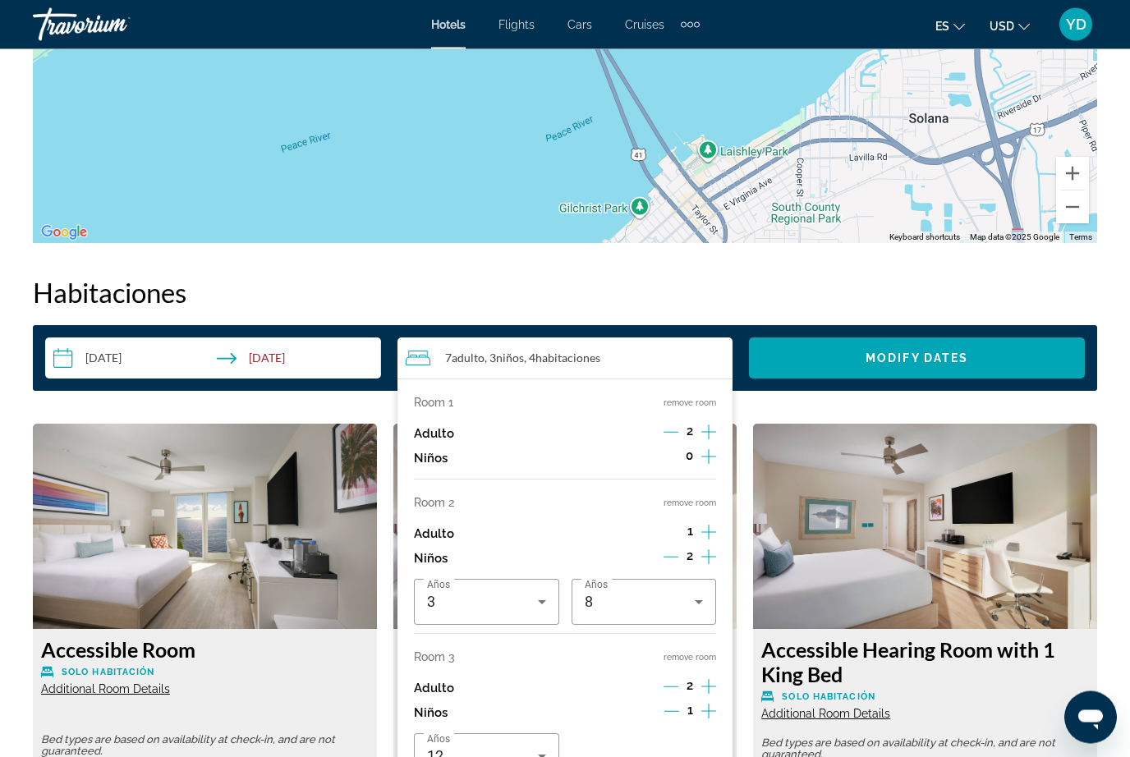
scroll to position [2189, 0]
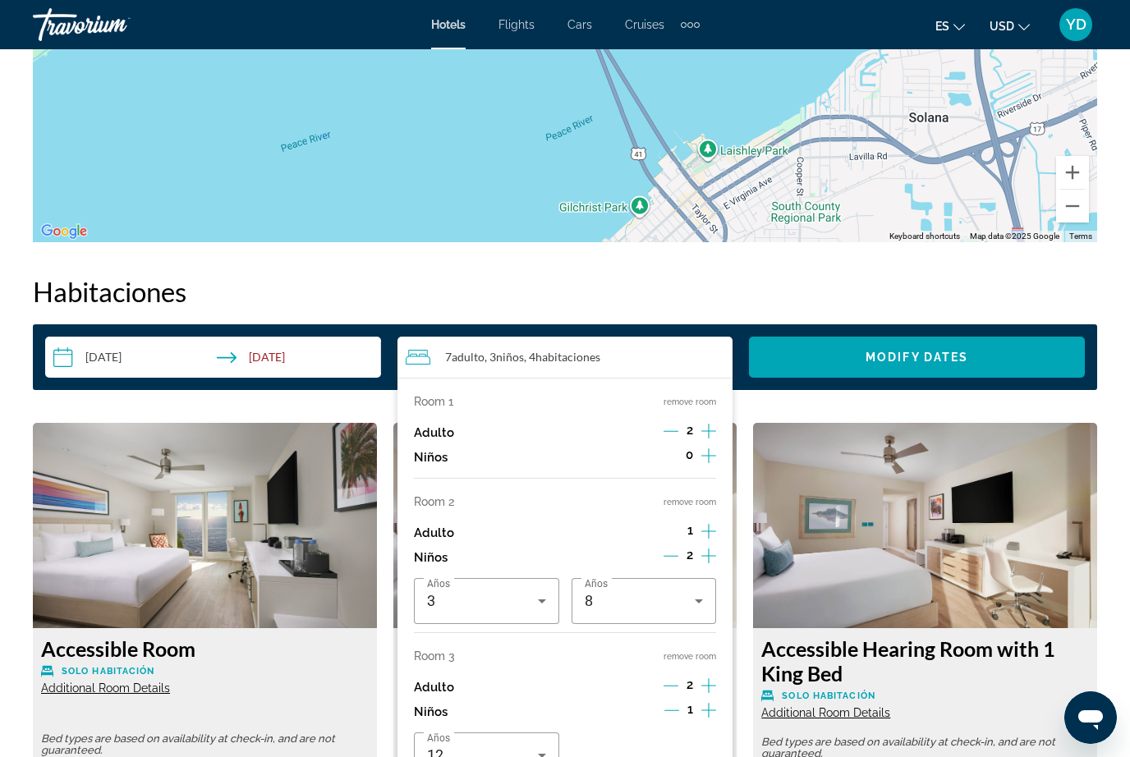
click at [710, 351] on div "7 Adulto Adulto , 3 Niño Niños , 4 Cuarto habitaciones" at bounding box center [570, 357] width 328 height 20
click at [834, 351] on span "Search widget" at bounding box center [917, 356] width 336 height 39
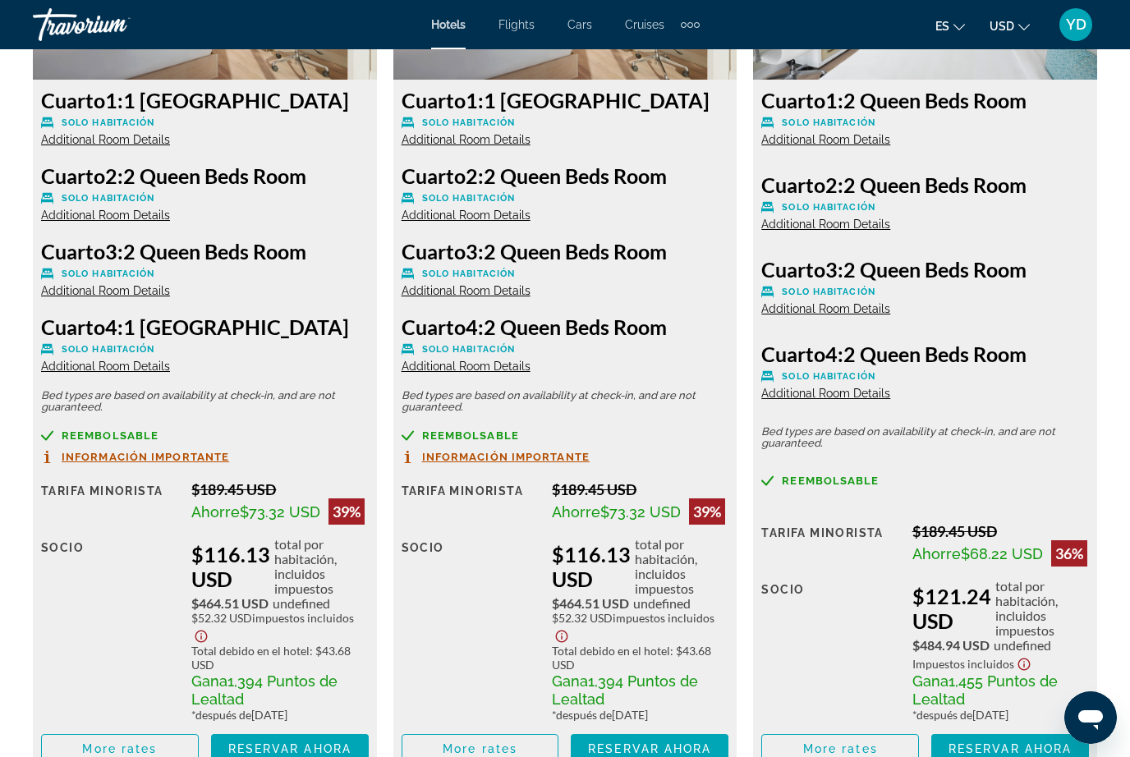
scroll to position [2731, 0]
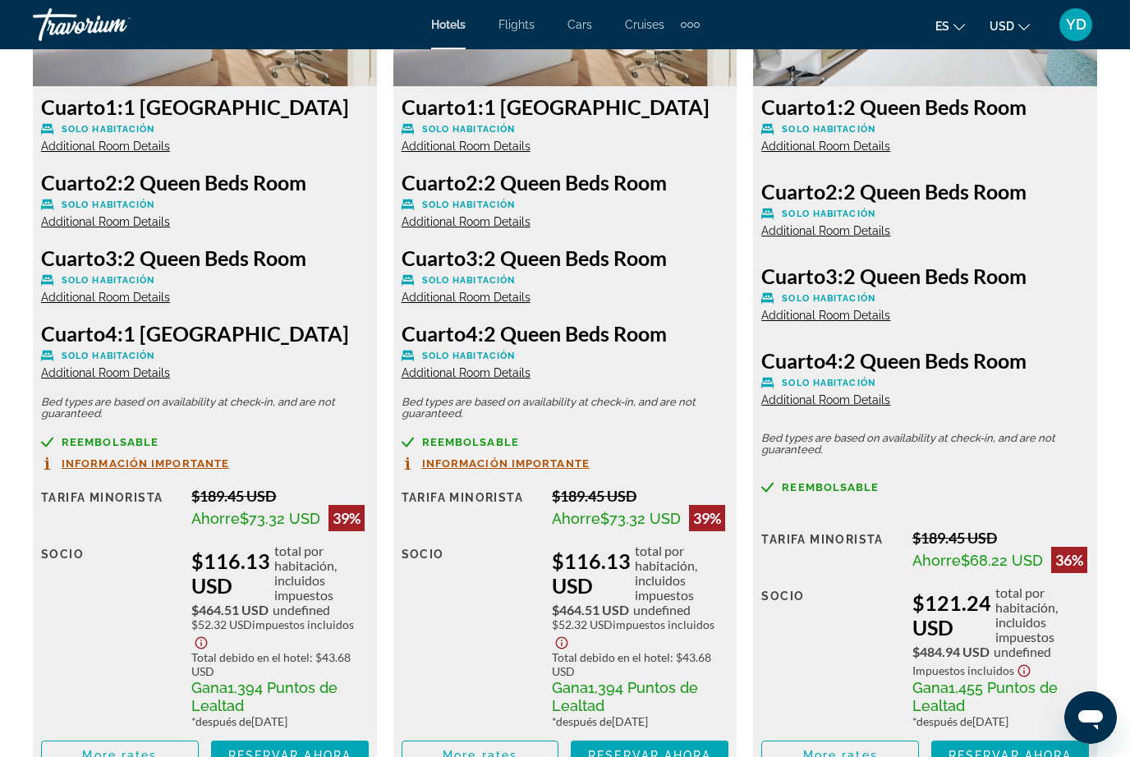
click at [635, 756] on span "Reservar ahora" at bounding box center [649, 755] width 123 height 13
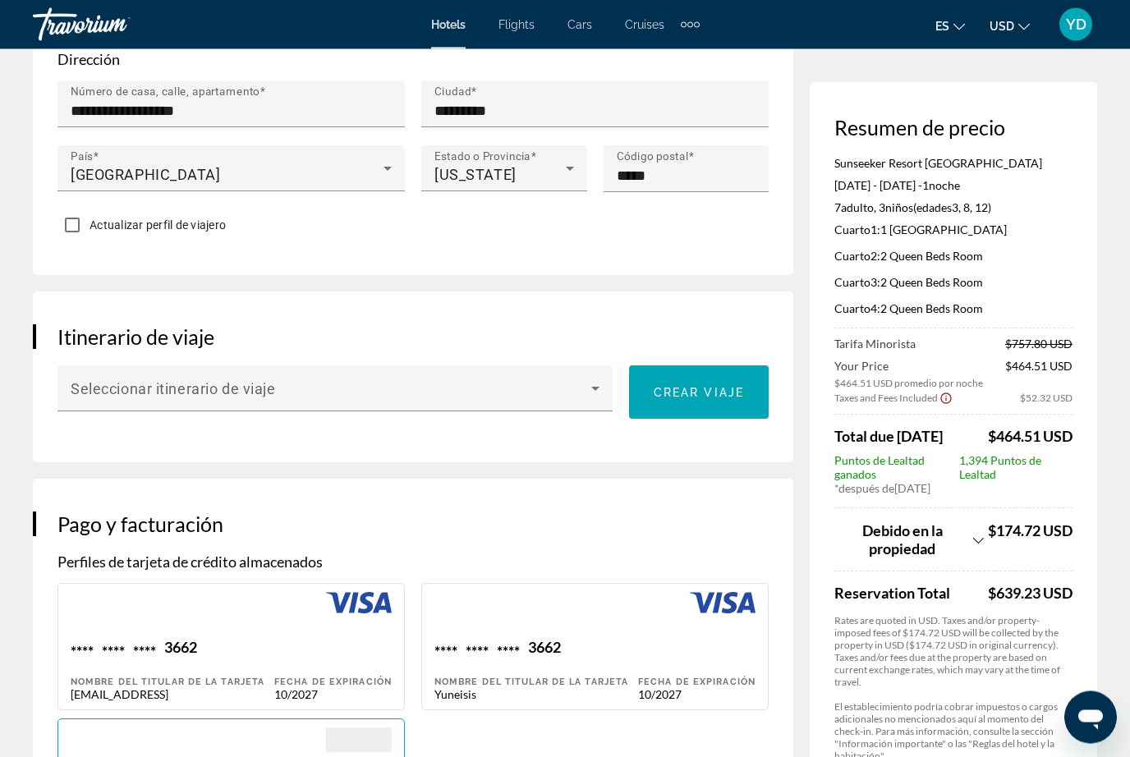
scroll to position [856, 0]
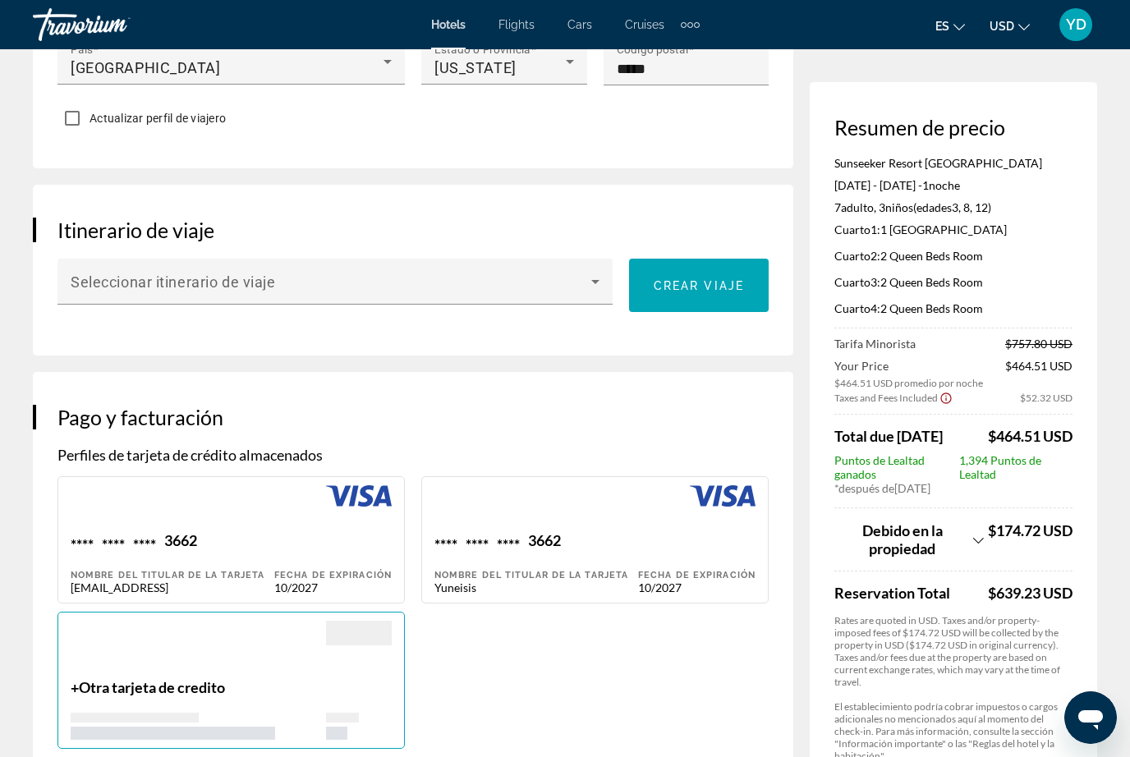
click at [948, 624] on p "Rates are quoted in USD. Taxes and/or property-imposed fees of $174.72 USD will…" at bounding box center [953, 651] width 238 height 74
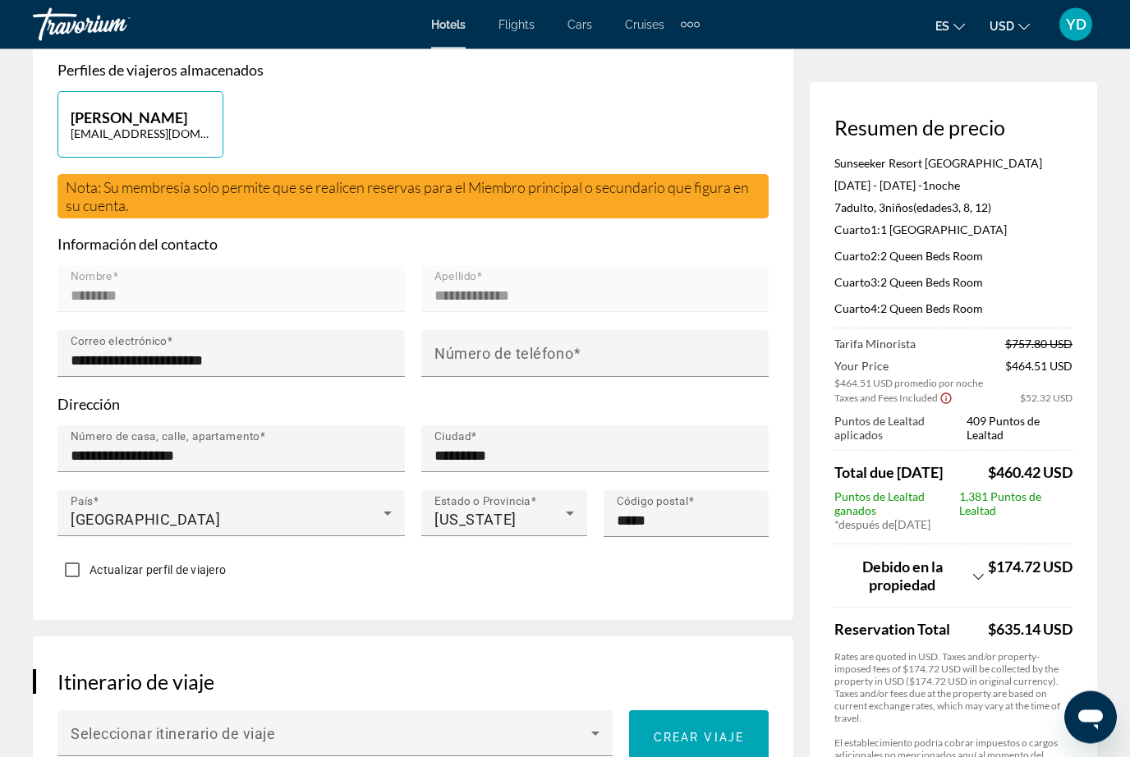
scroll to position [461, 0]
